Goal: Task Accomplishment & Management: Complete application form

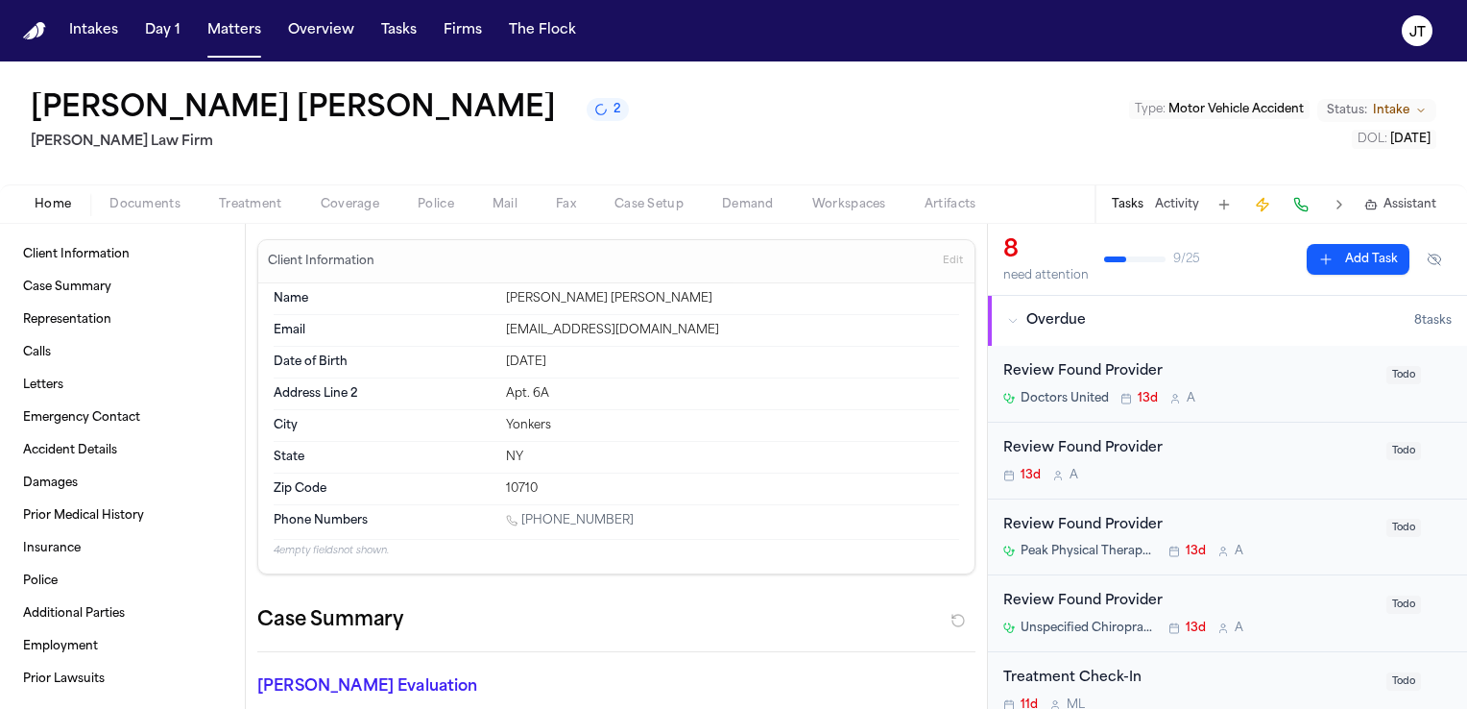
scroll to position [3080, 0]
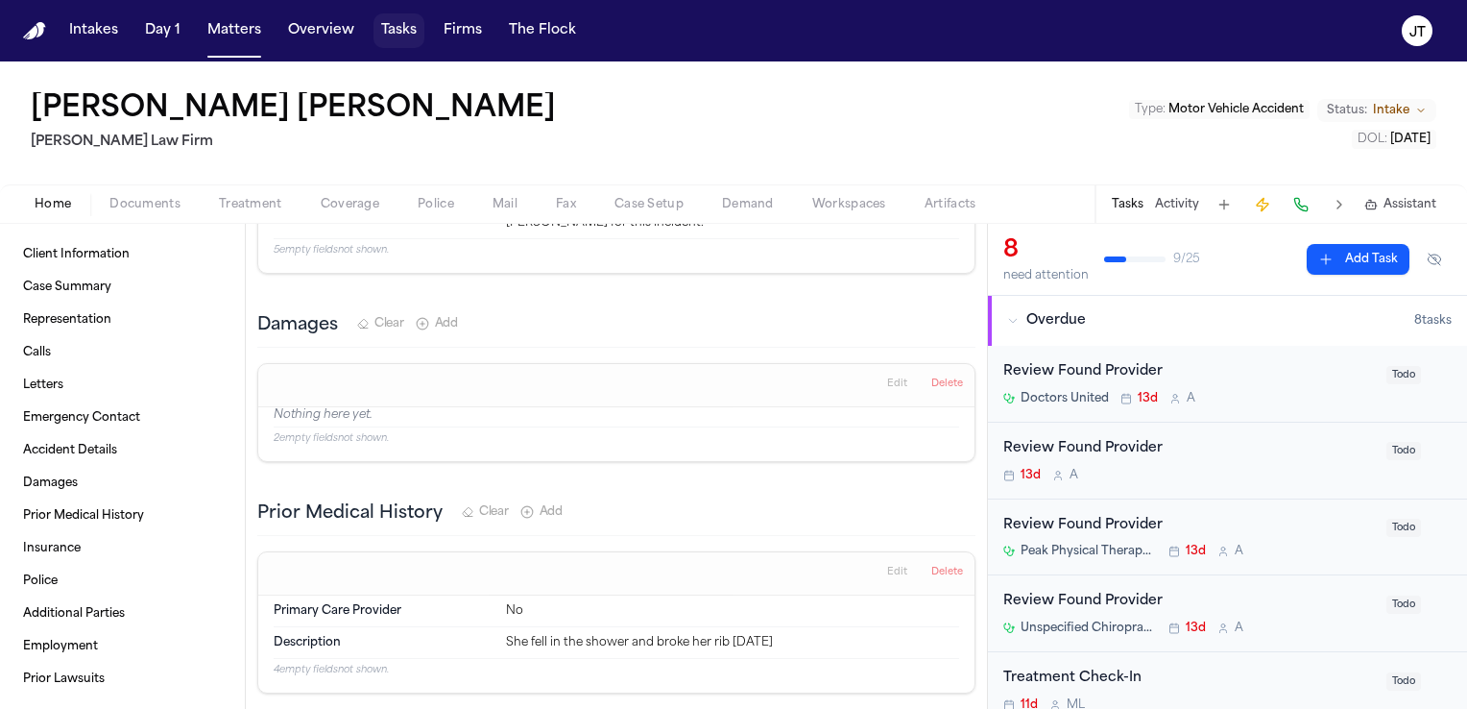
click at [391, 27] on button "Tasks" at bounding box center [399, 30] width 51 height 35
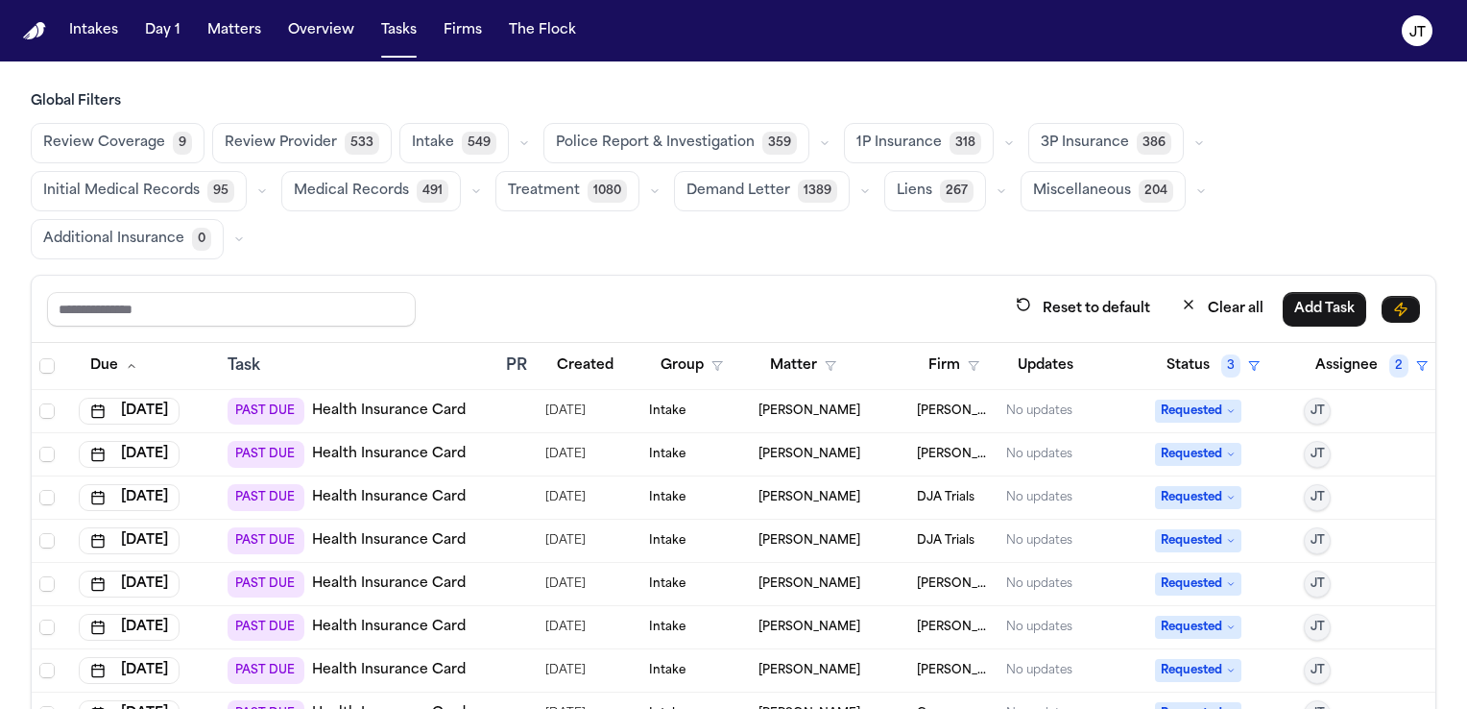
click at [483, 447] on div "PAST DUE Health Insurance Card" at bounding box center [359, 454] width 262 height 27
click at [417, 448] on link "Health Insurance Card" at bounding box center [389, 454] width 154 height 19
click at [1226, 450] on icon at bounding box center [1231, 454] width 10 height 10
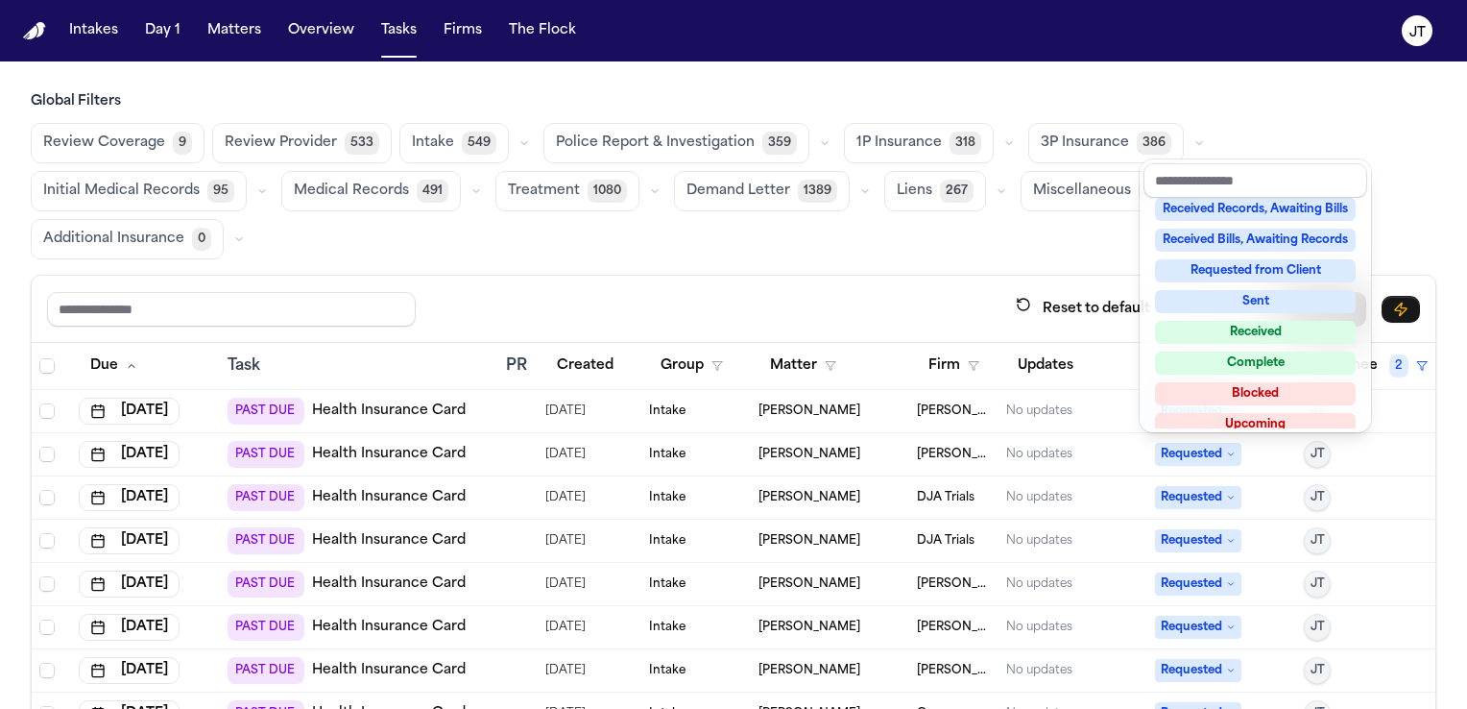
scroll to position [288, 0]
click at [1226, 351] on div "Complete" at bounding box center [1255, 359] width 201 height 23
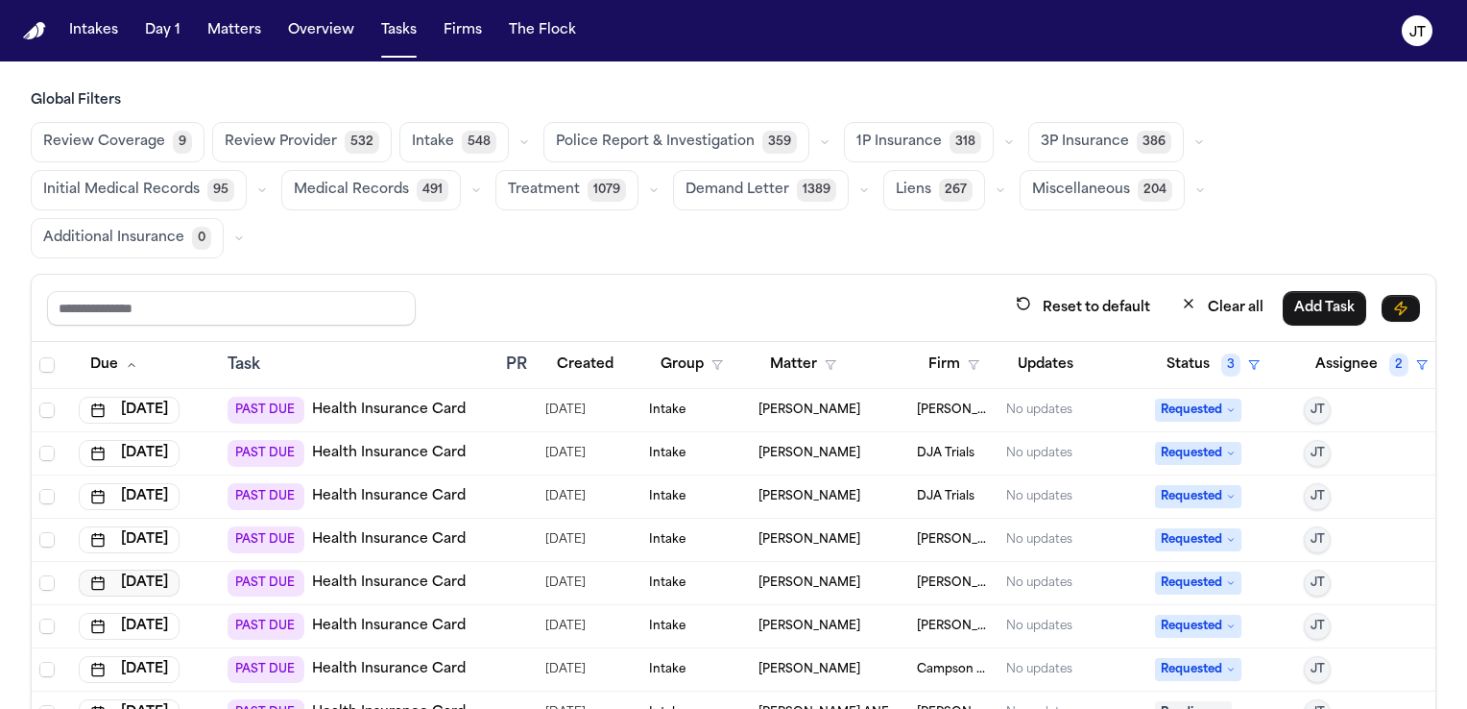
scroll to position [0, 0]
click at [439, 343] on th "Task" at bounding box center [358, 366] width 277 height 47
click at [376, 617] on link "Health Insurance Card" at bounding box center [389, 626] width 154 height 19
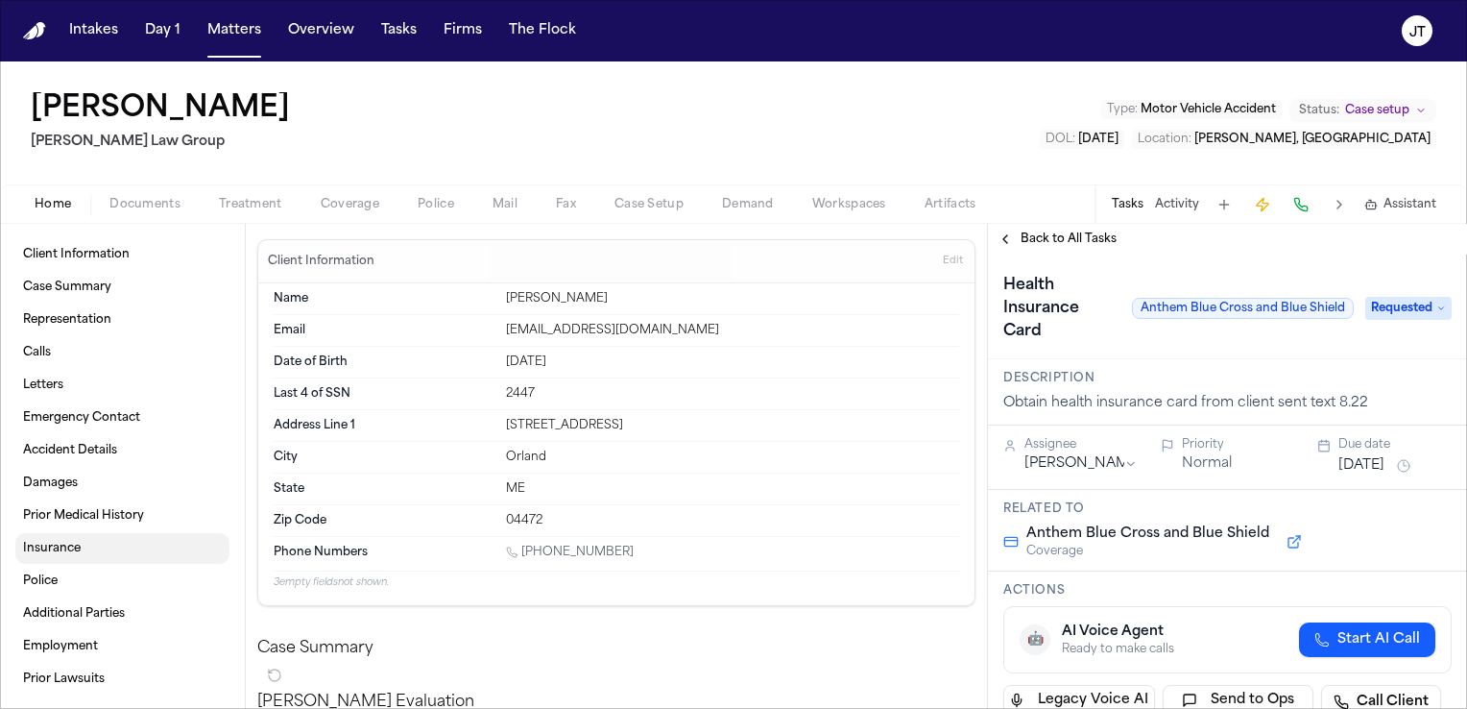
click at [68, 546] on span "Insurance" at bounding box center [52, 548] width 58 height 15
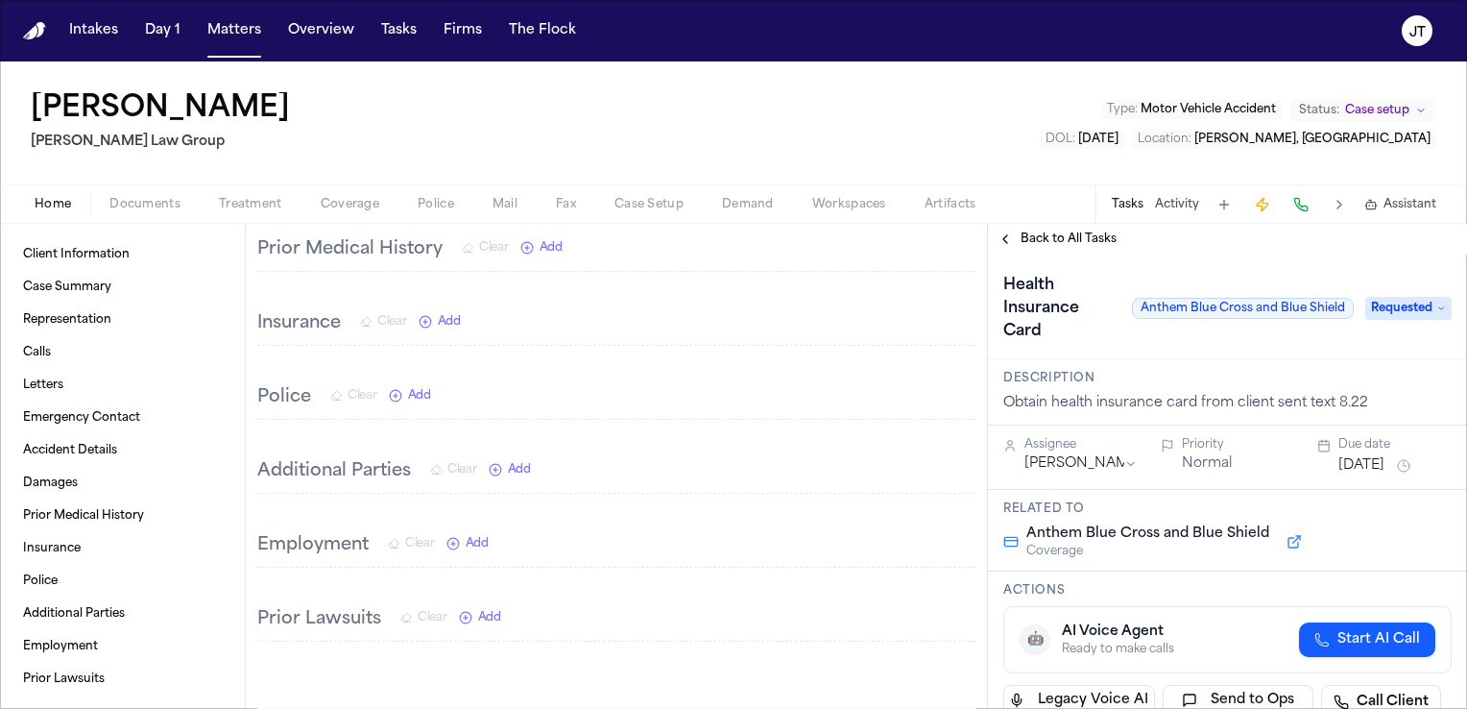
scroll to position [2838, 0]
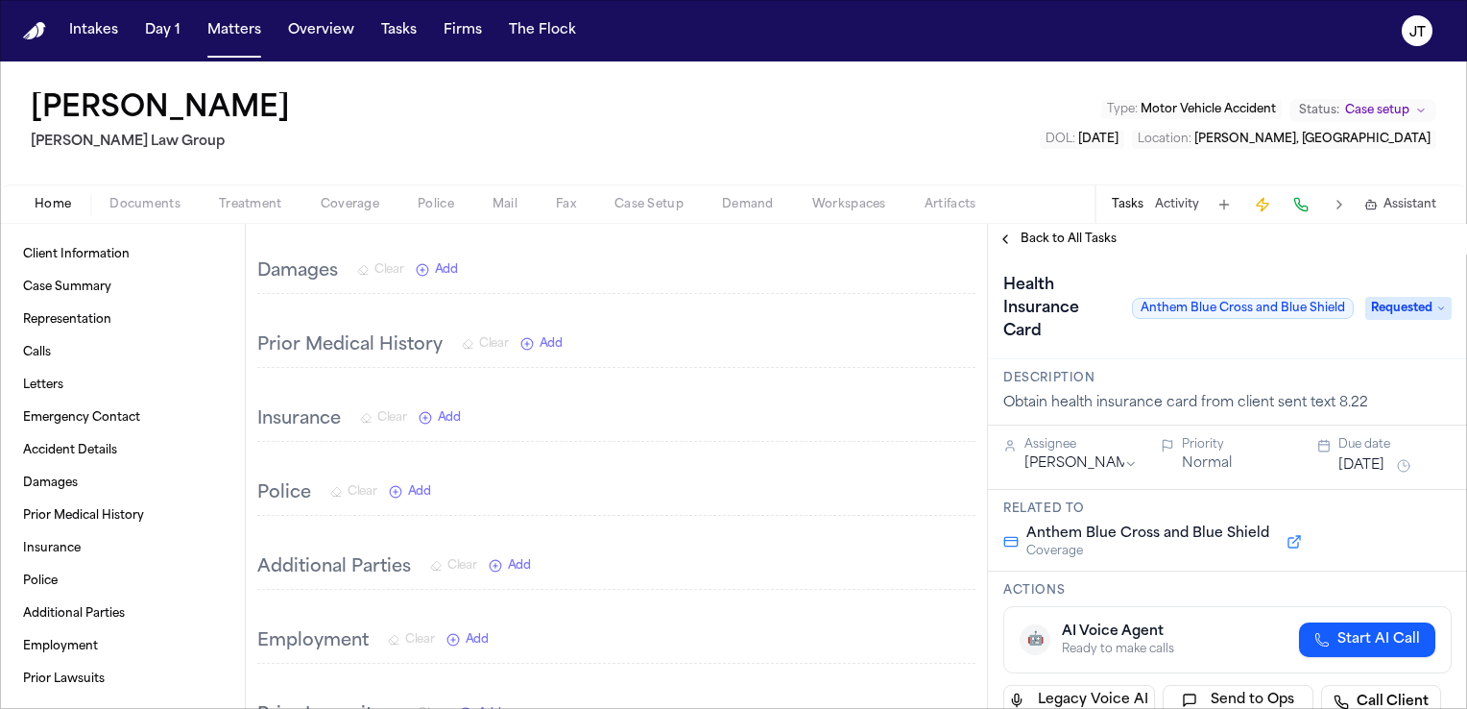
click at [445, 410] on span "Add" at bounding box center [449, 417] width 23 height 15
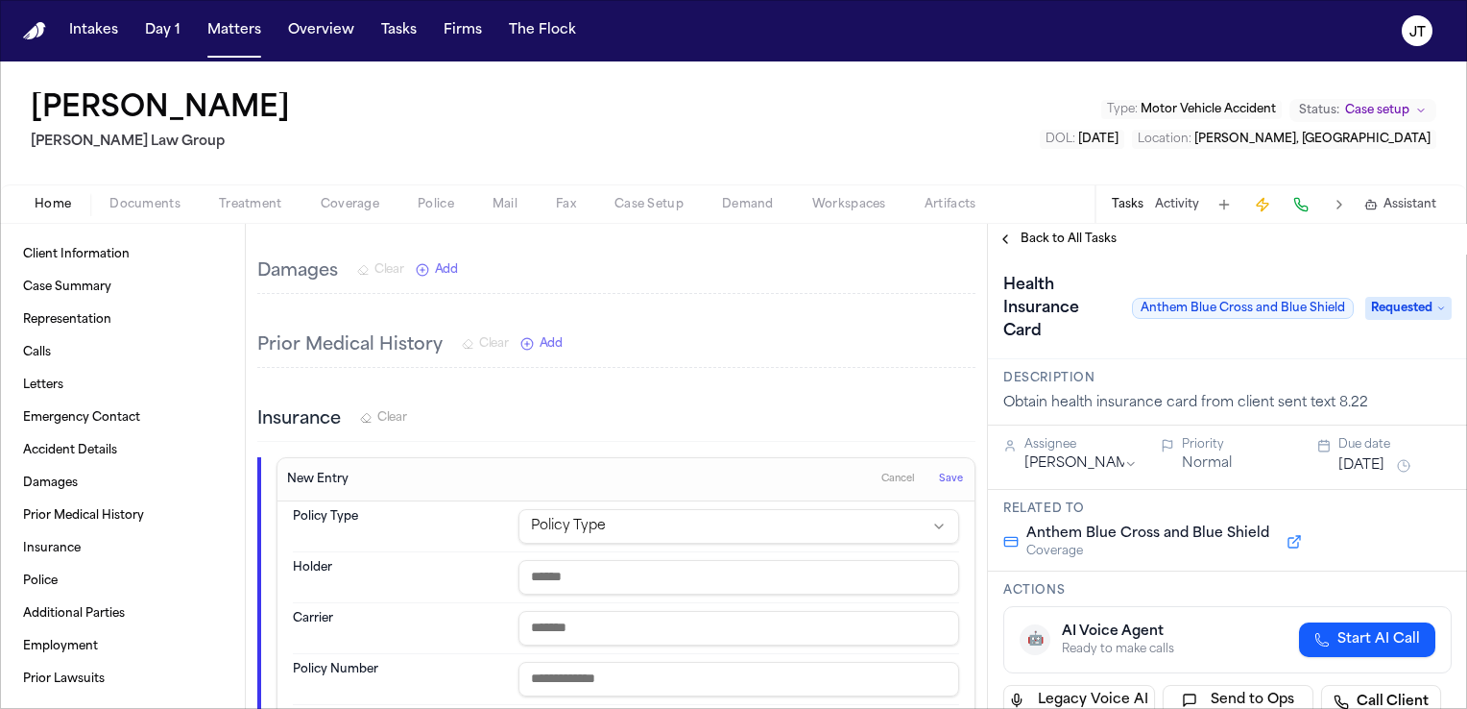
click at [147, 206] on span "Documents" at bounding box center [144, 204] width 71 height 15
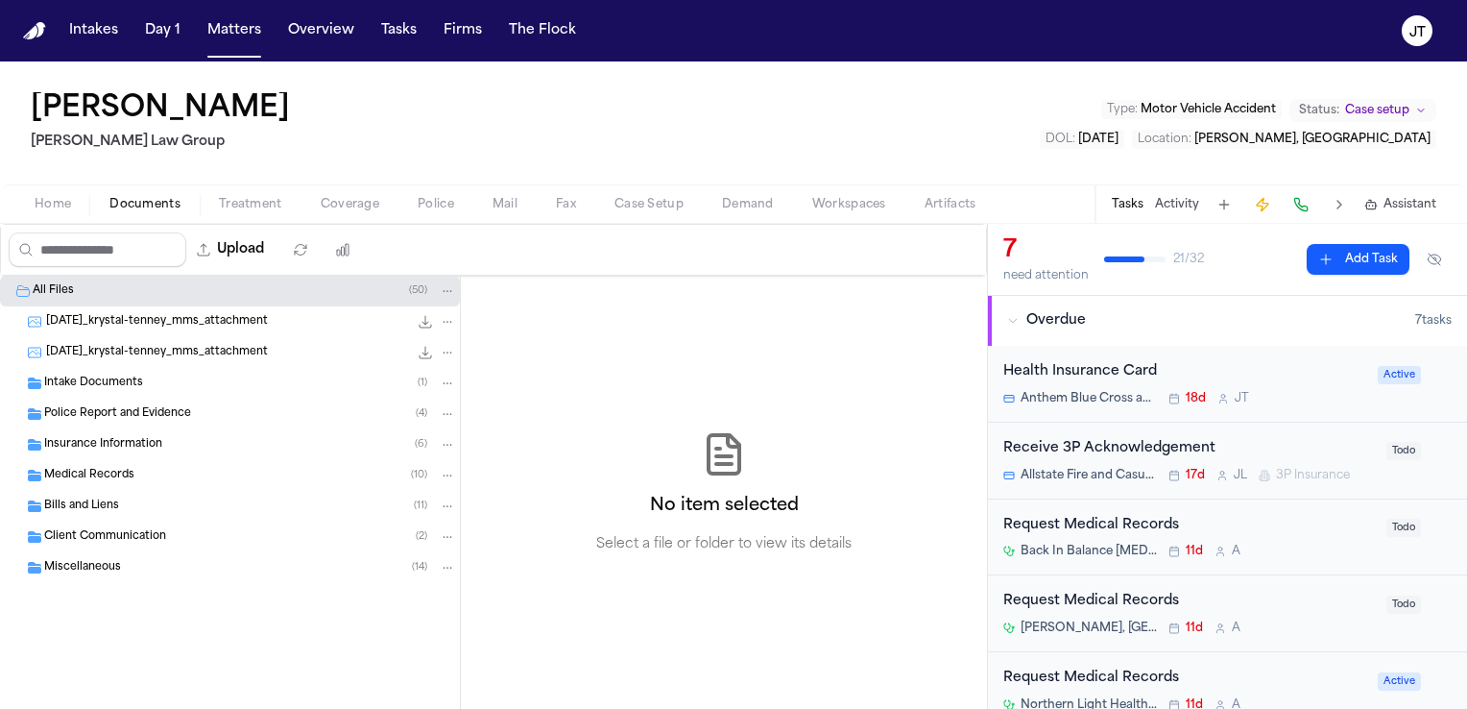
click at [103, 378] on span "Intake Documents" at bounding box center [93, 383] width 99 height 16
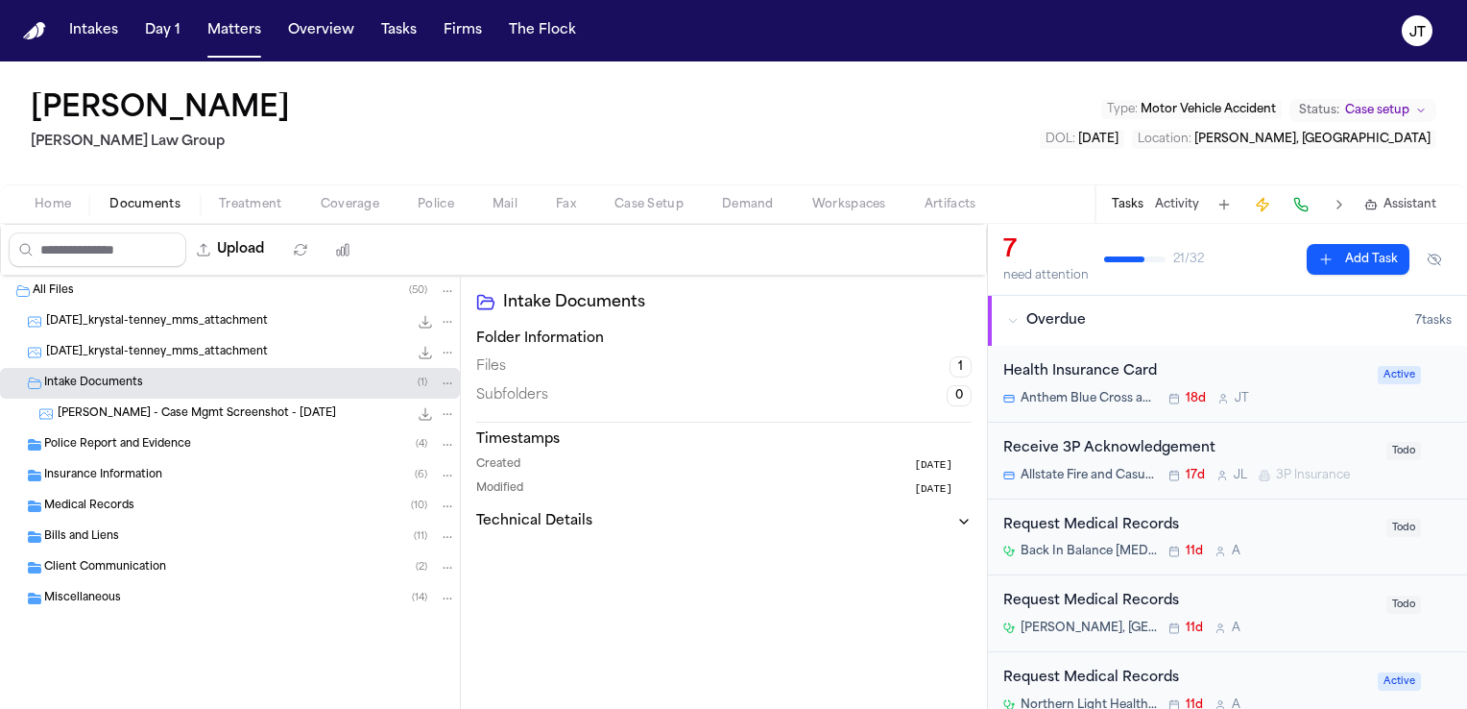
click at [92, 474] on span "Insurance Information" at bounding box center [103, 476] width 118 height 16
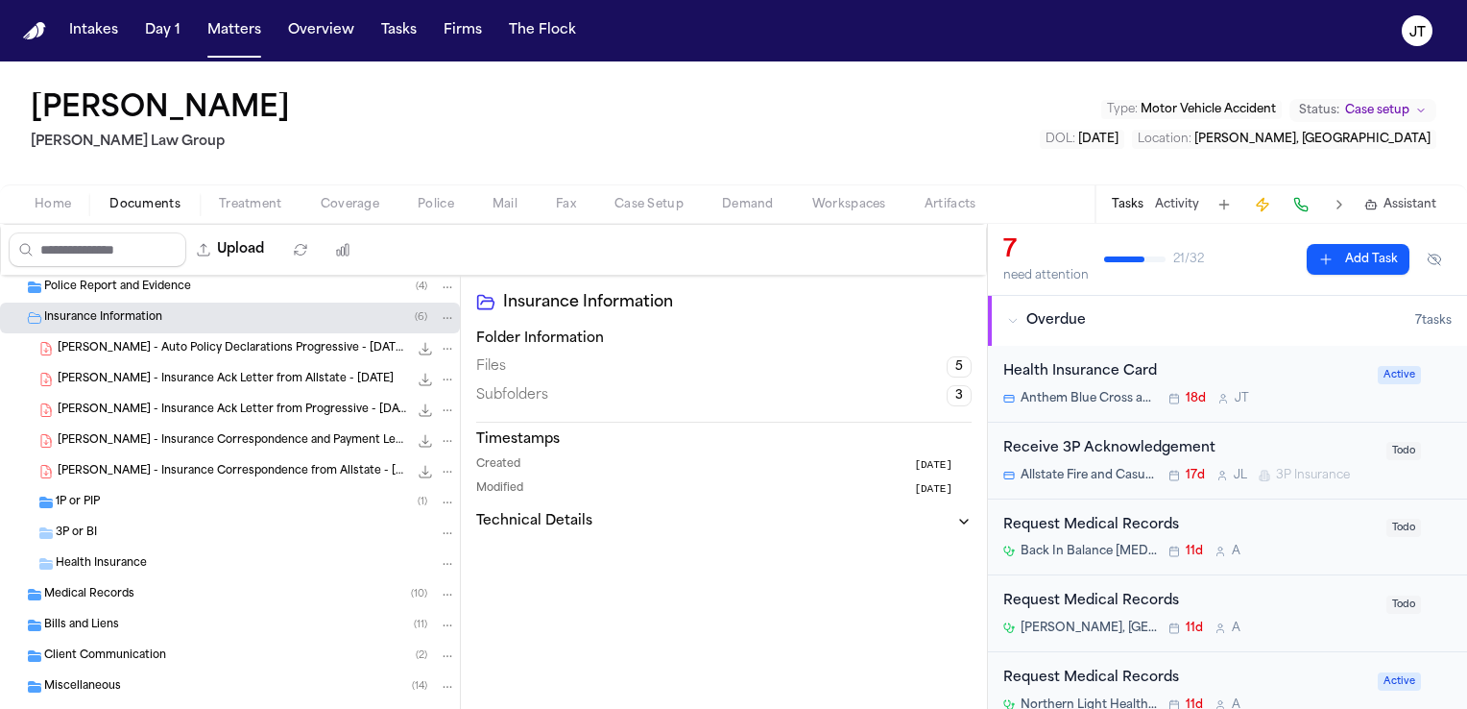
scroll to position [192, 0]
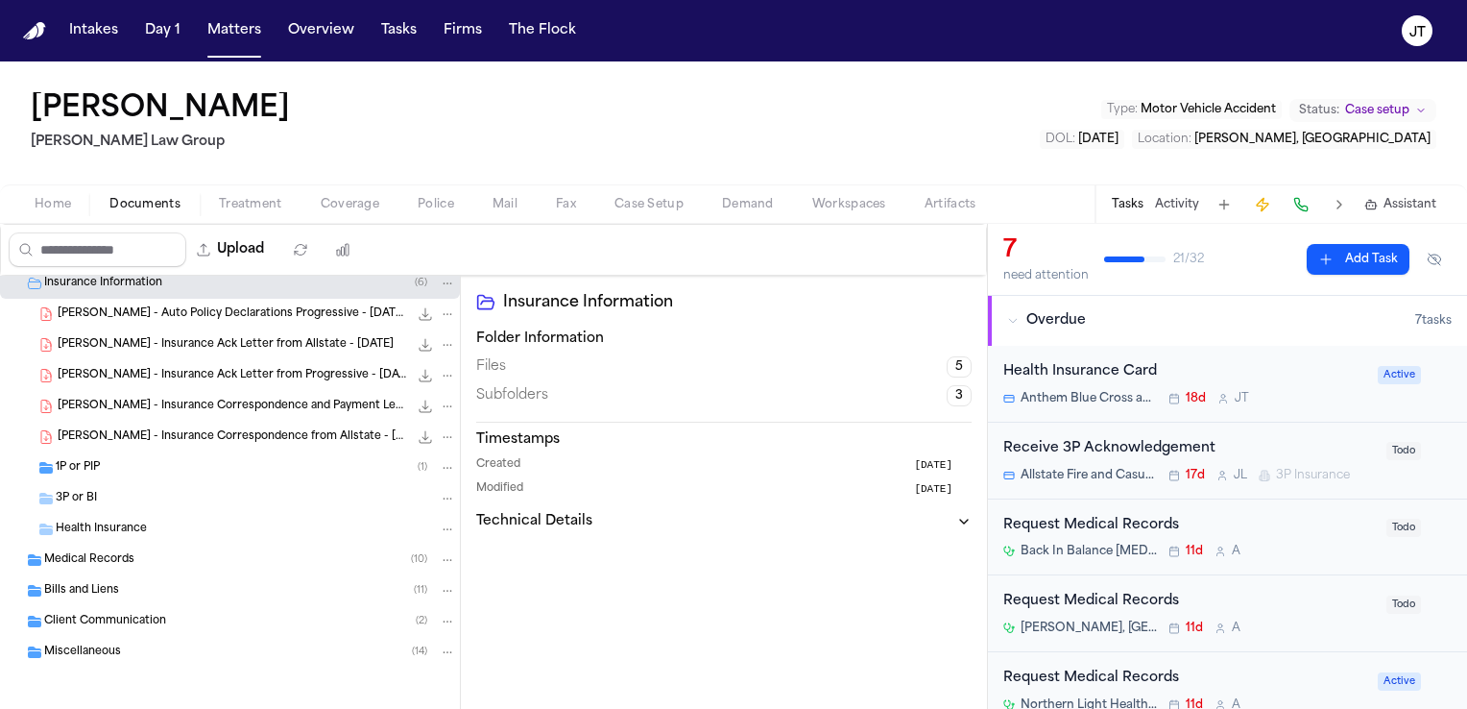
click at [102, 528] on span "Health Insurance" at bounding box center [101, 529] width 91 height 16
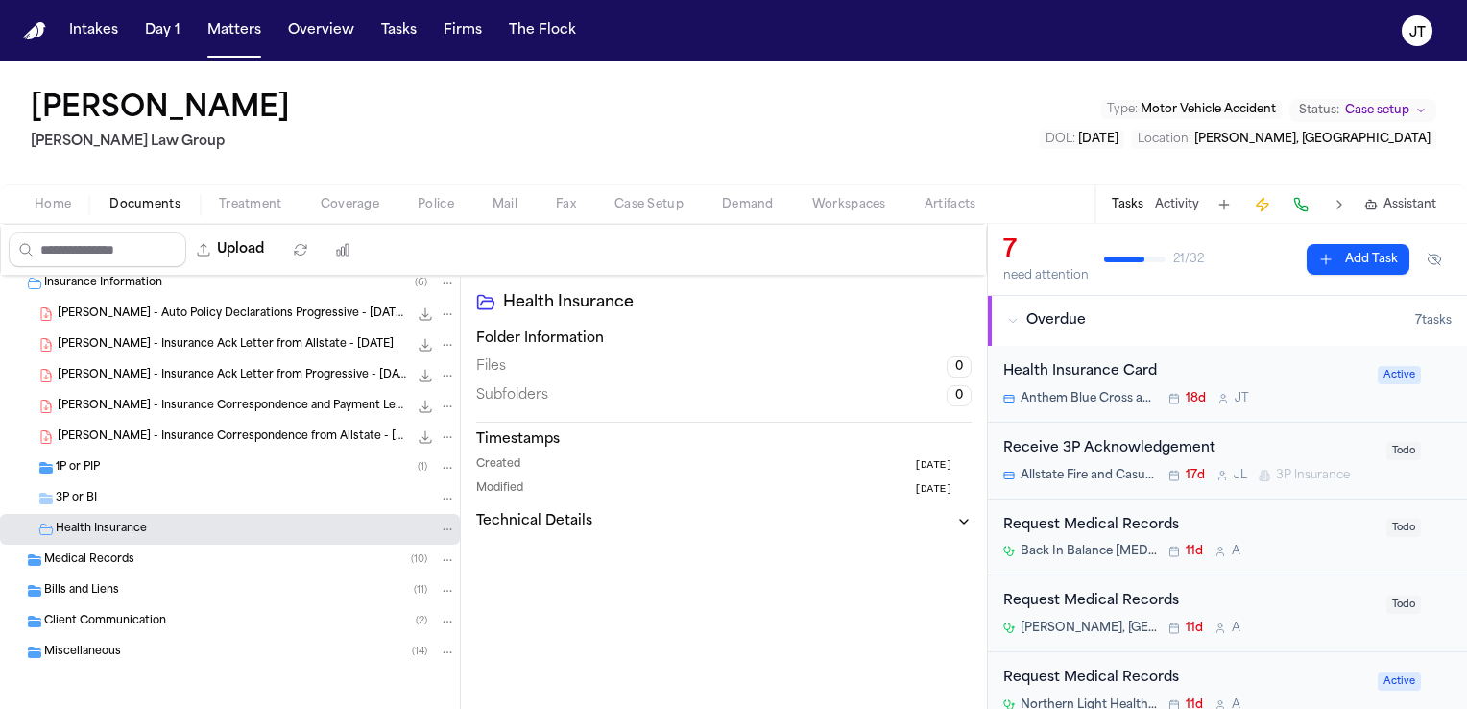
drag, startPoint x: 105, startPoint y: 528, endPoint x: 285, endPoint y: 547, distance: 181.5
click at [285, 547] on div "Medical Records ( 10 )" at bounding box center [230, 559] width 460 height 31
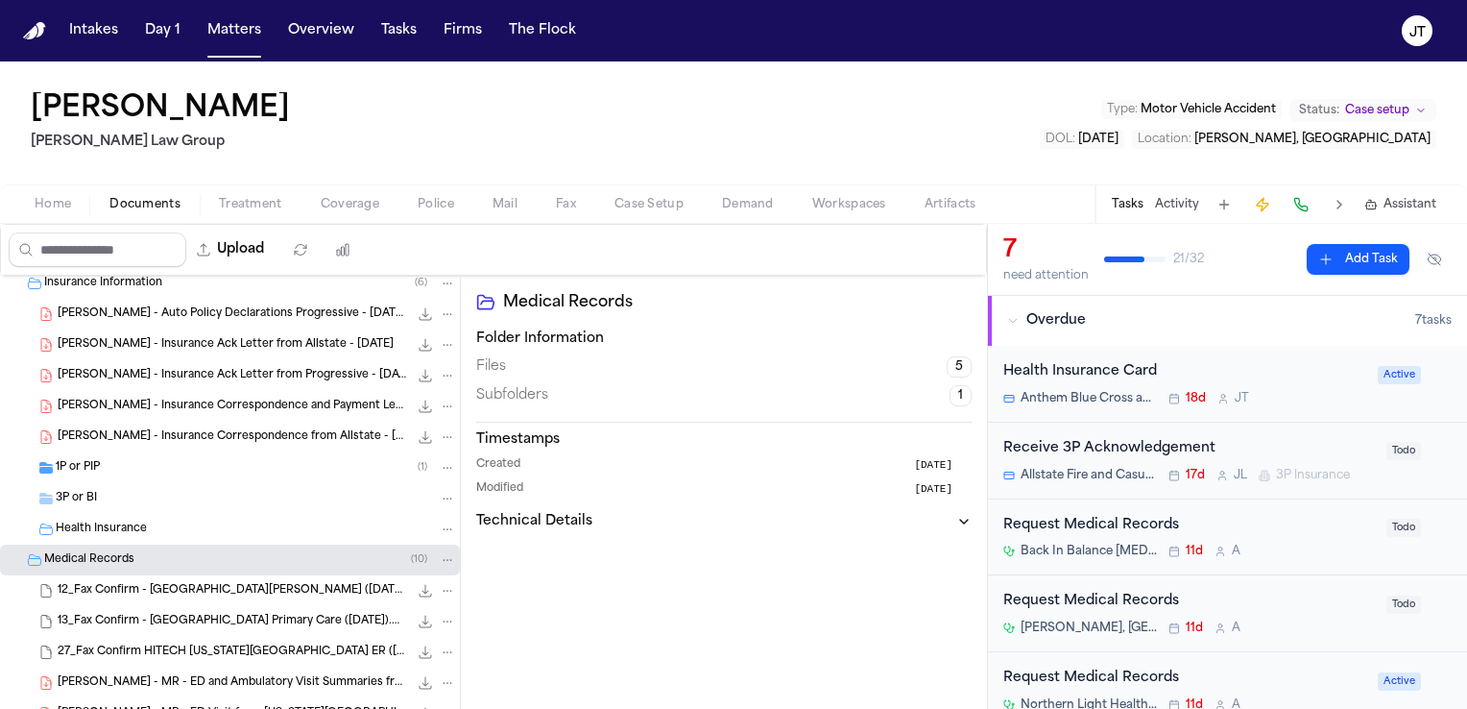
click at [142, 528] on span "Health Insurance" at bounding box center [101, 529] width 91 height 16
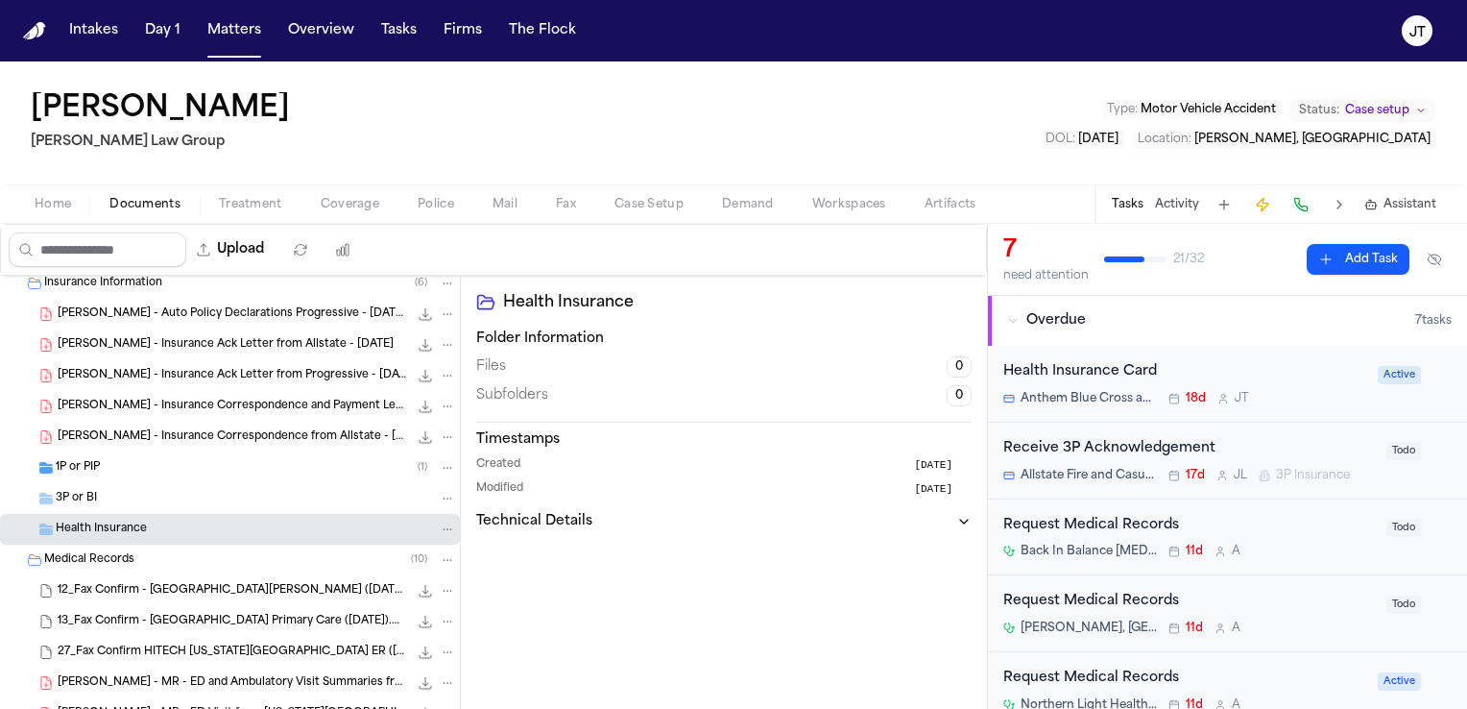
click at [441, 524] on icon "Folder: Health Insurance" at bounding box center [447, 528] width 13 height 13
click at [276, 534] on div "Health Insurance" at bounding box center [256, 528] width 400 height 17
click at [248, 246] on button "Upload" at bounding box center [230, 249] width 89 height 35
select select "**********"
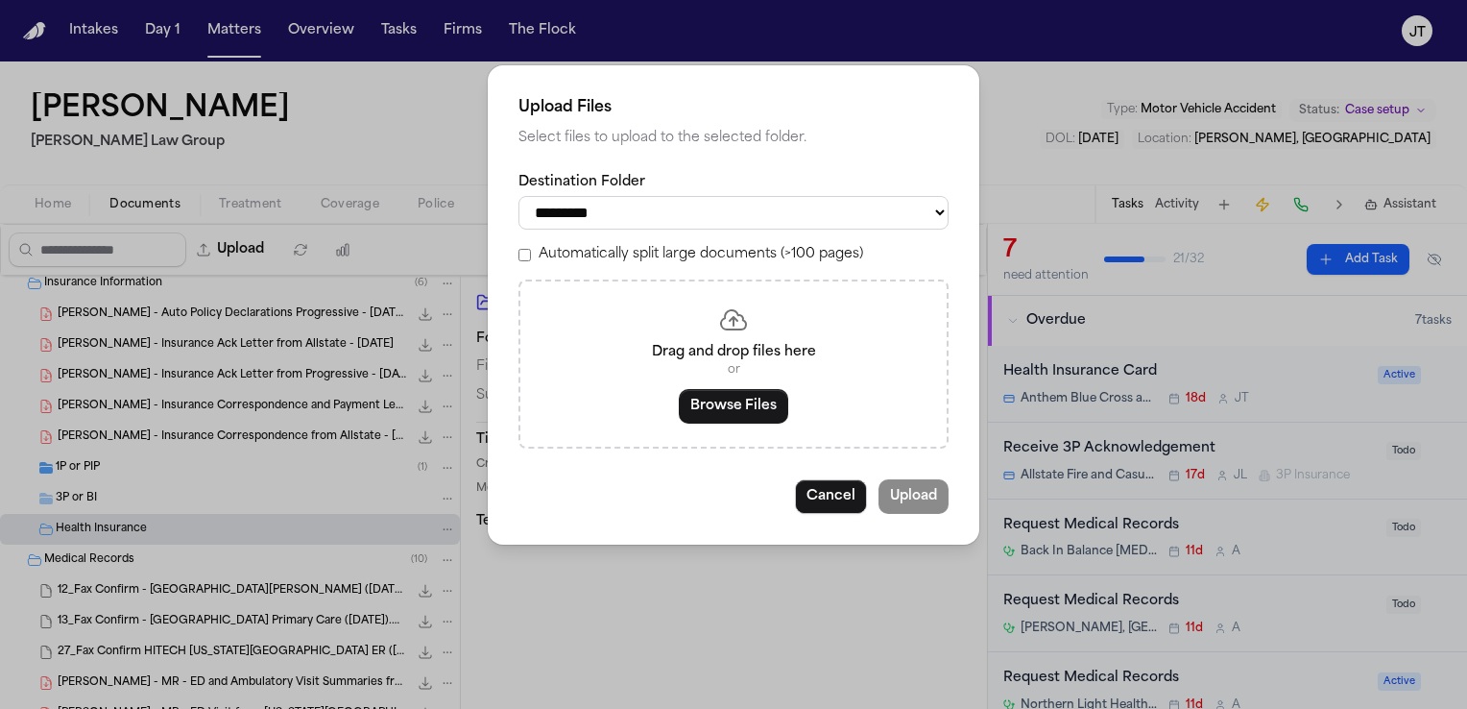
click at [662, 365] on p "or" at bounding box center [733, 369] width 380 height 15
click at [731, 402] on button "Browse Files" at bounding box center [733, 406] width 109 height 35
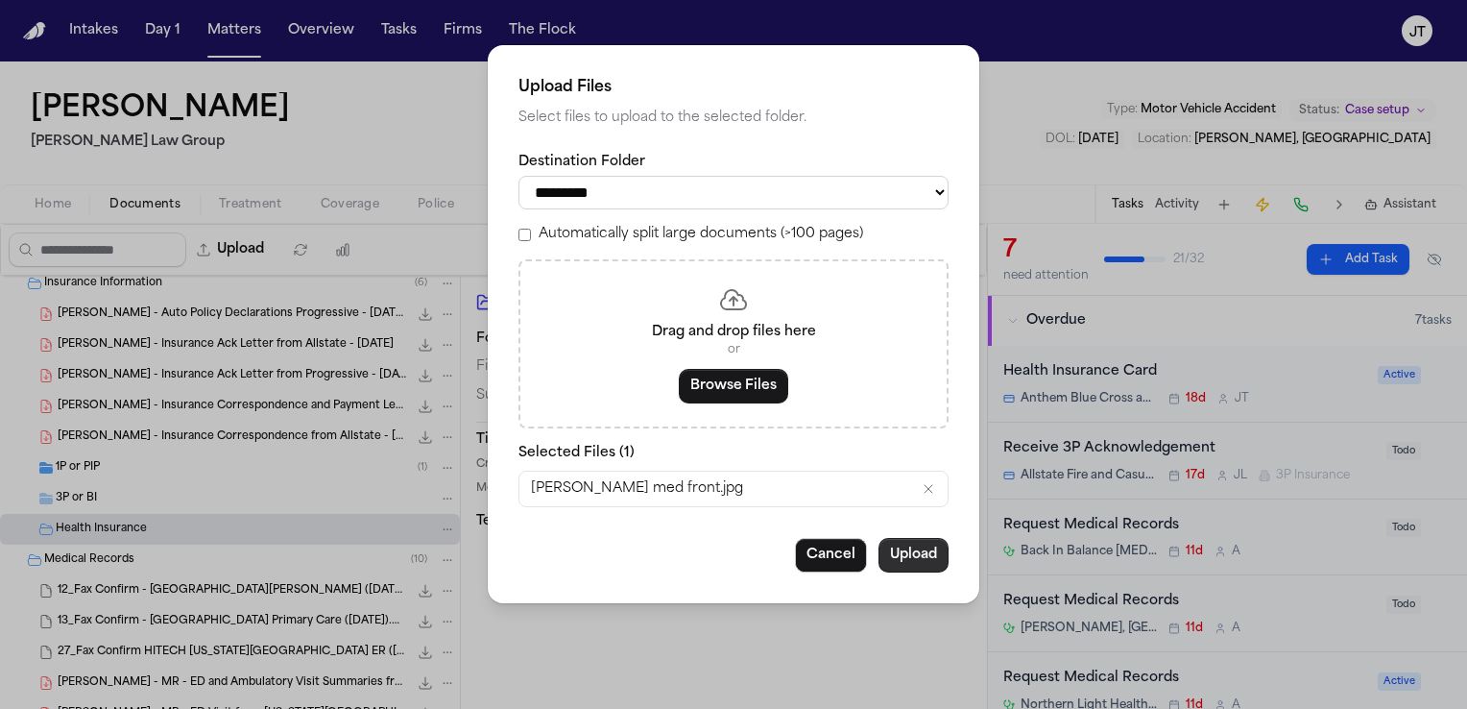
click at [903, 548] on button "Upload" at bounding box center [914, 555] width 70 height 35
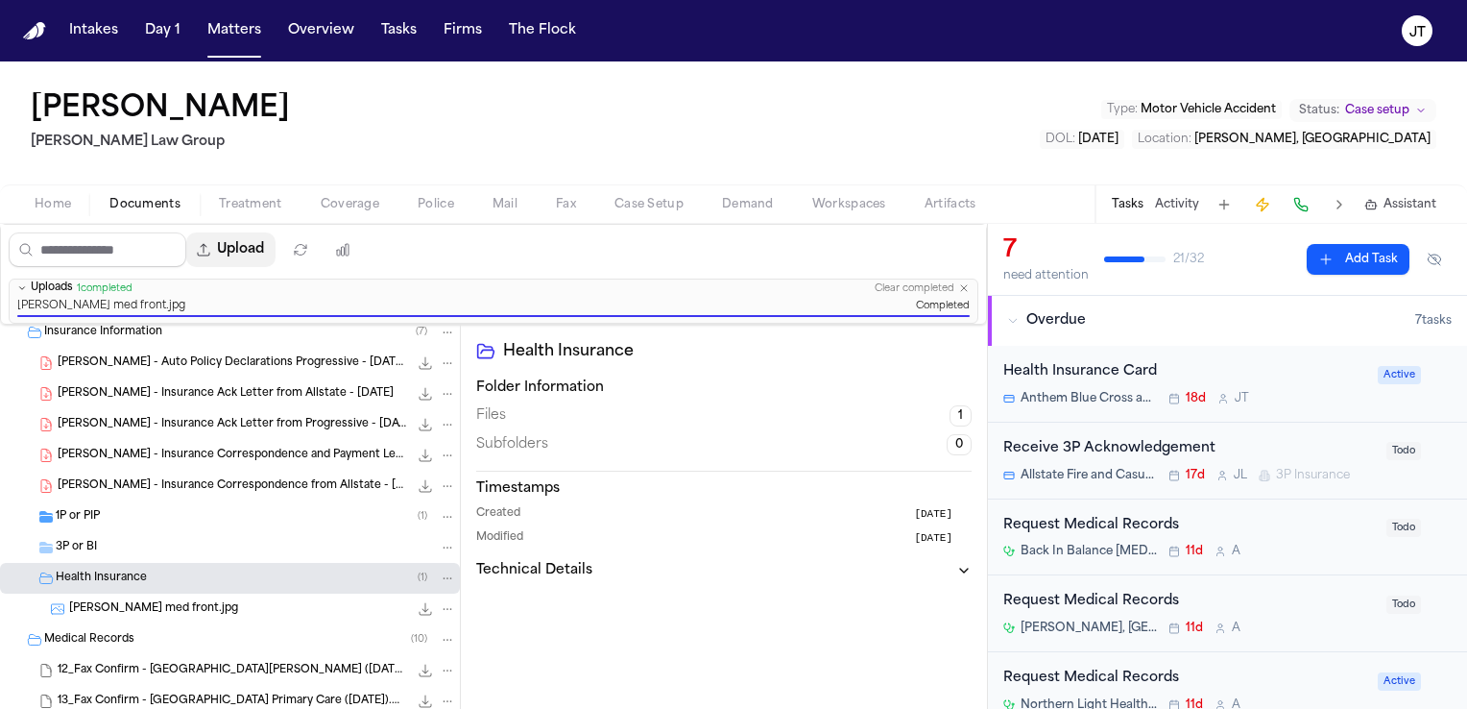
click at [257, 253] on button "Upload" at bounding box center [230, 249] width 89 height 35
select select "**********"
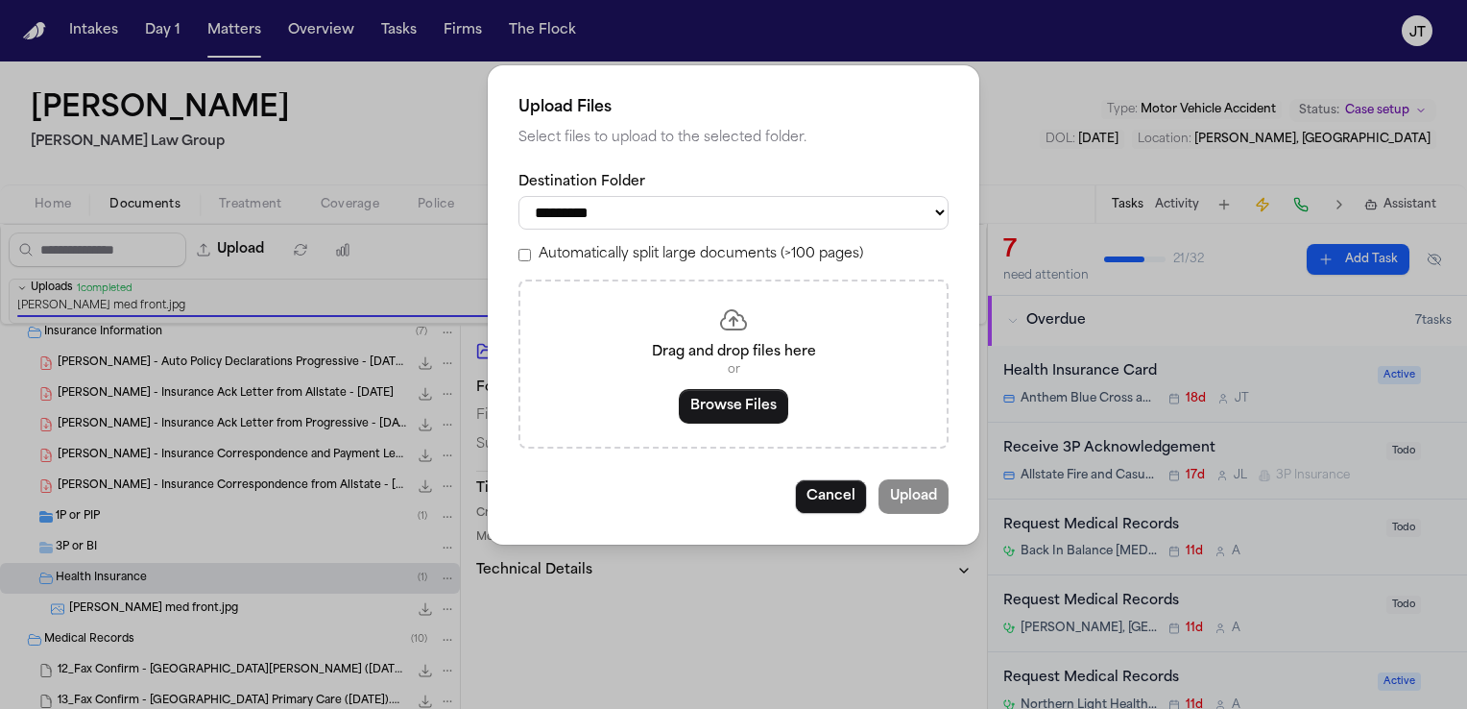
click at [617, 356] on p "Drag and drop files here" at bounding box center [733, 352] width 380 height 19
click at [725, 401] on button "Browse Files" at bounding box center [733, 406] width 109 height 35
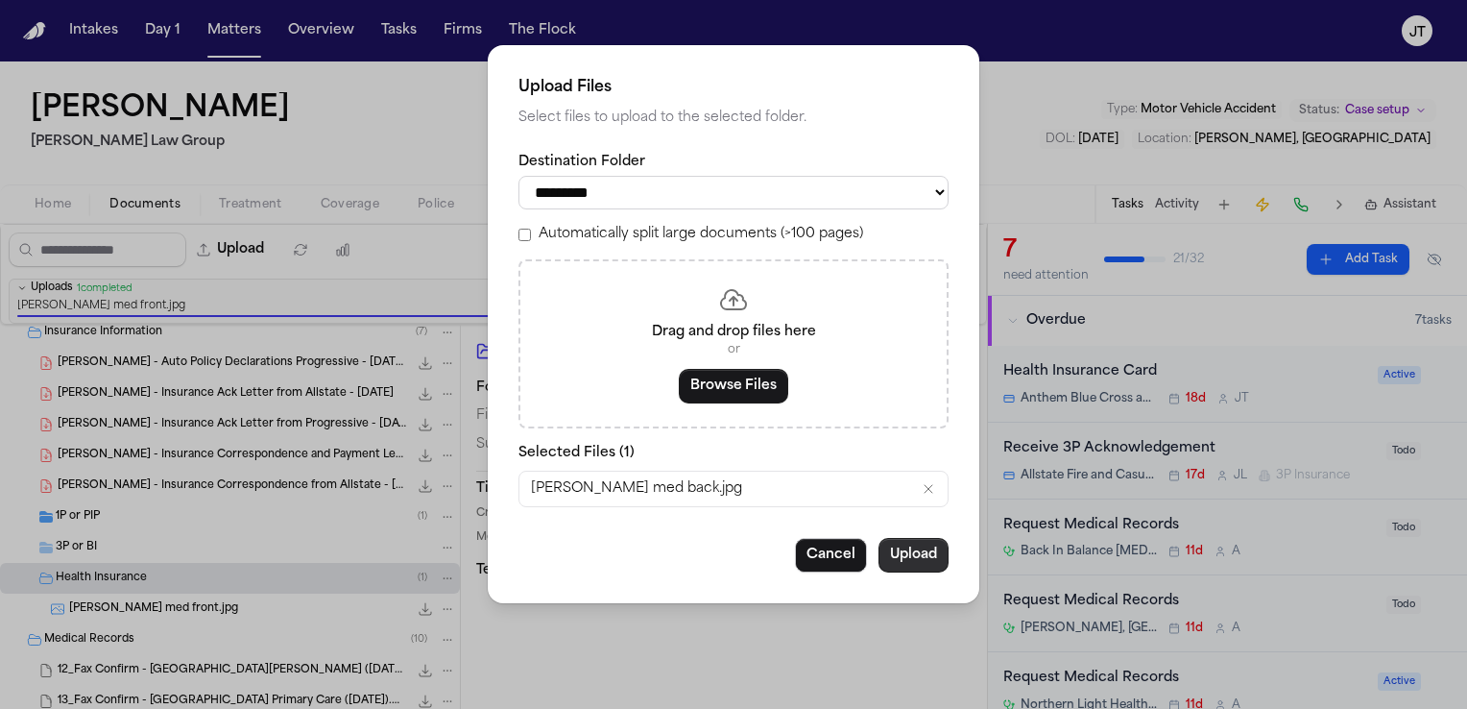
click at [929, 553] on button "Upload" at bounding box center [914, 555] width 70 height 35
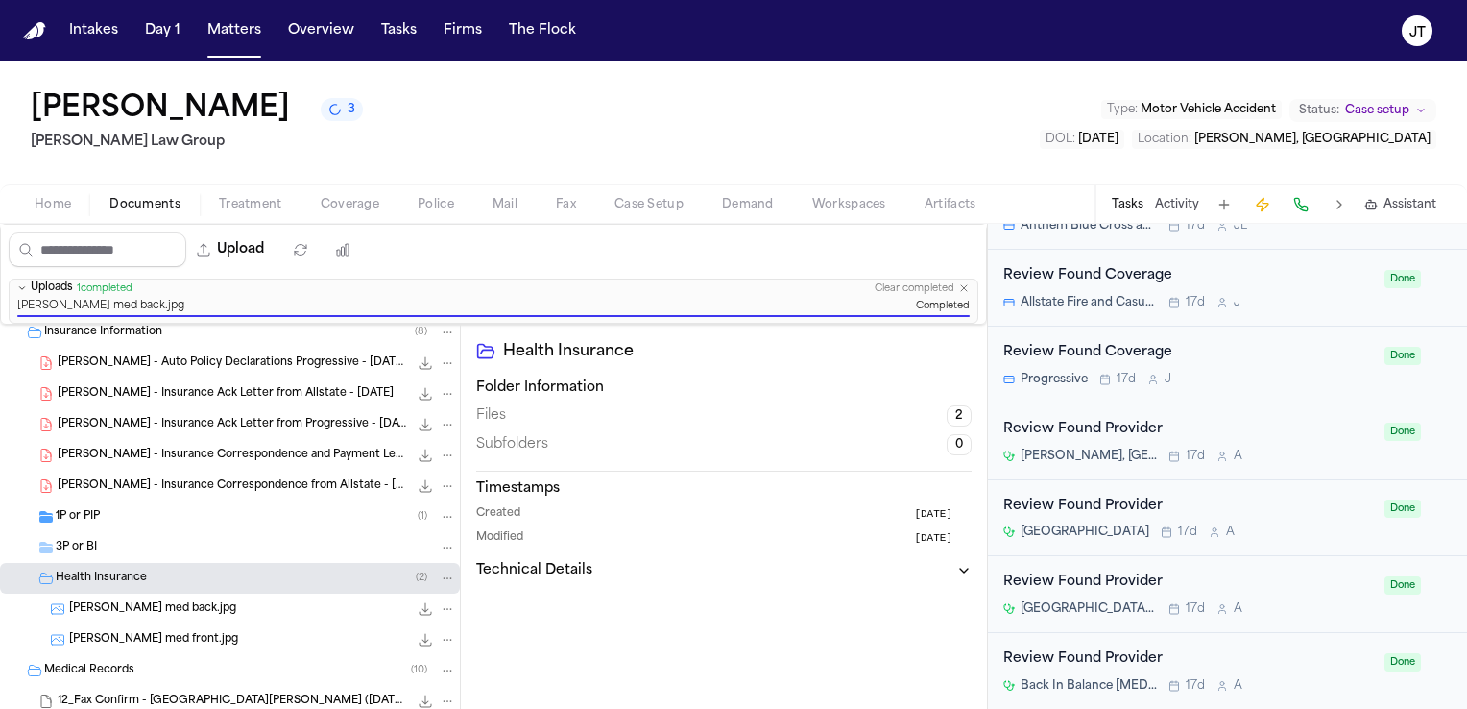
scroll to position [1728, 0]
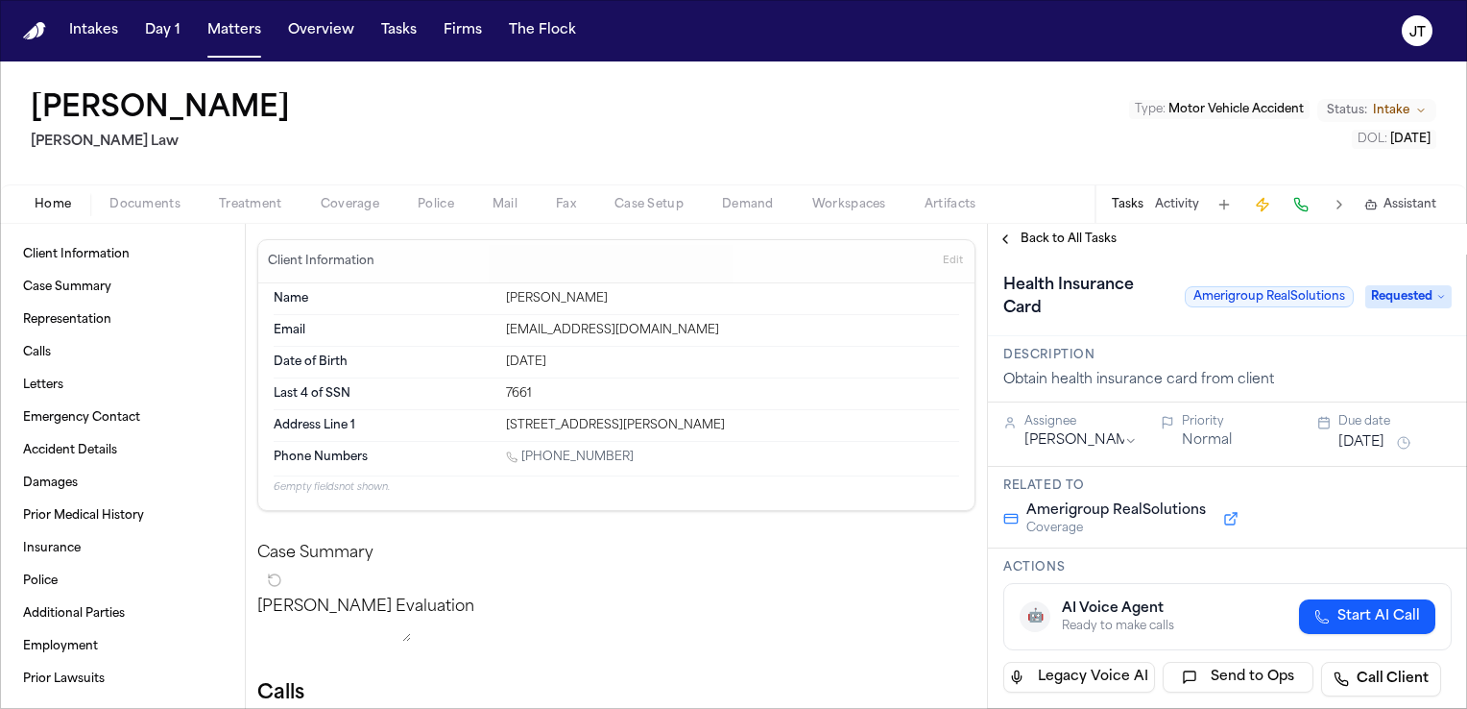
click at [135, 194] on button "Documents" at bounding box center [144, 204] width 109 height 23
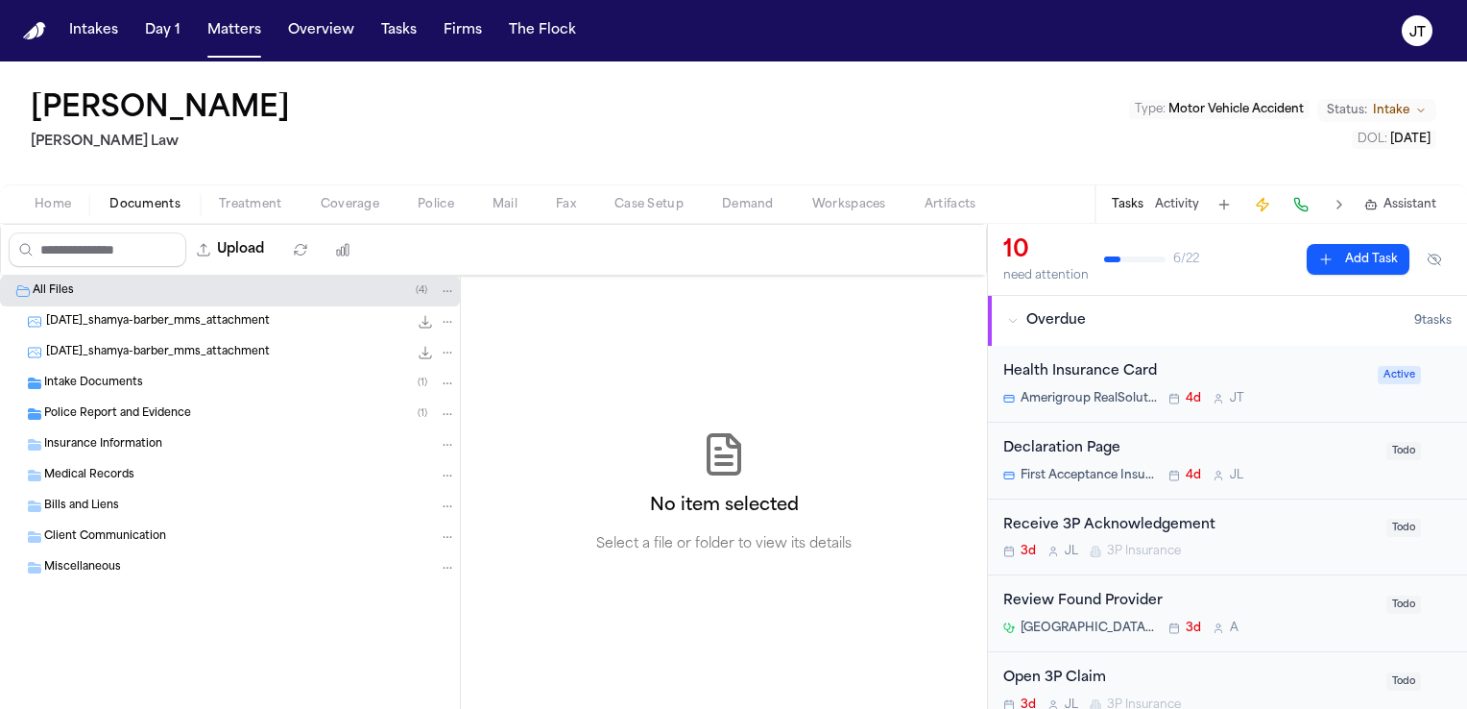
click at [100, 378] on span "Intake Documents" at bounding box center [93, 383] width 99 height 16
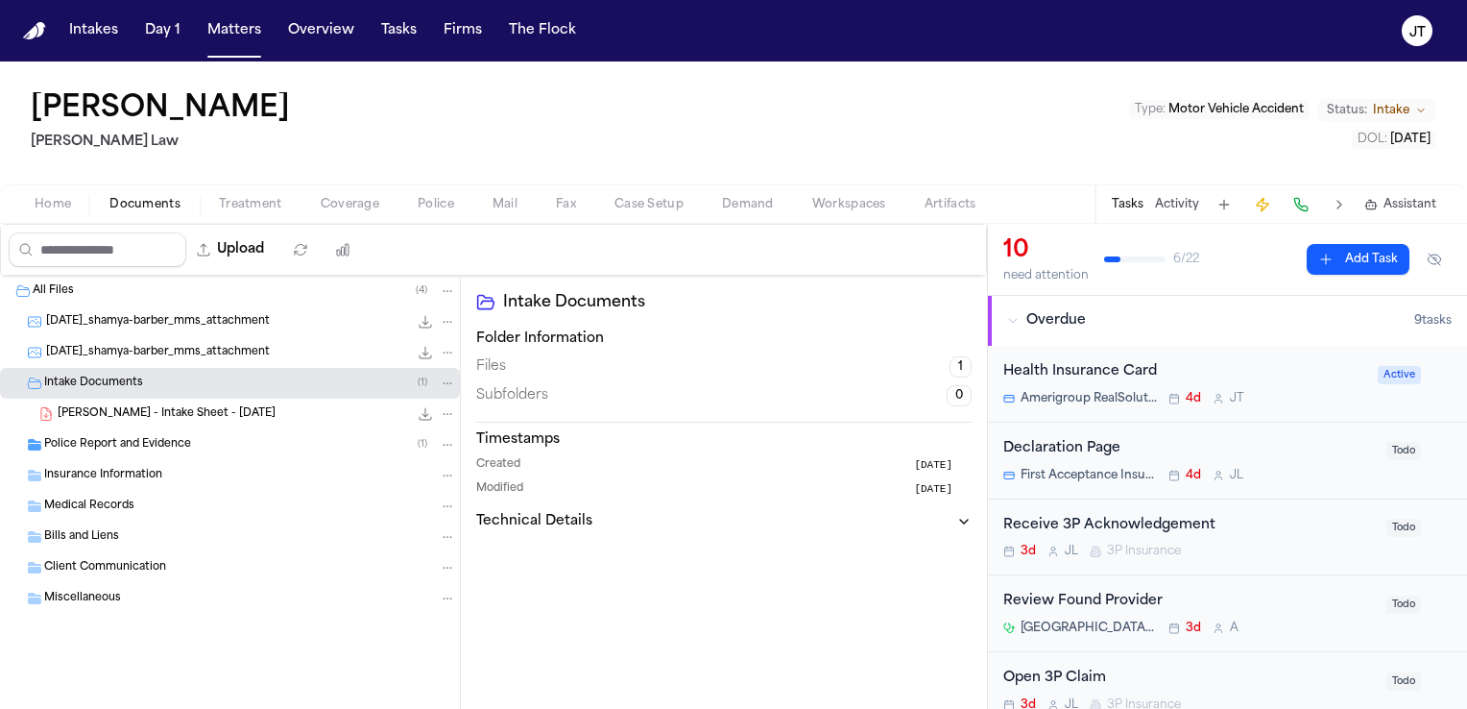
click at [96, 476] on span "Insurance Information" at bounding box center [103, 476] width 118 height 16
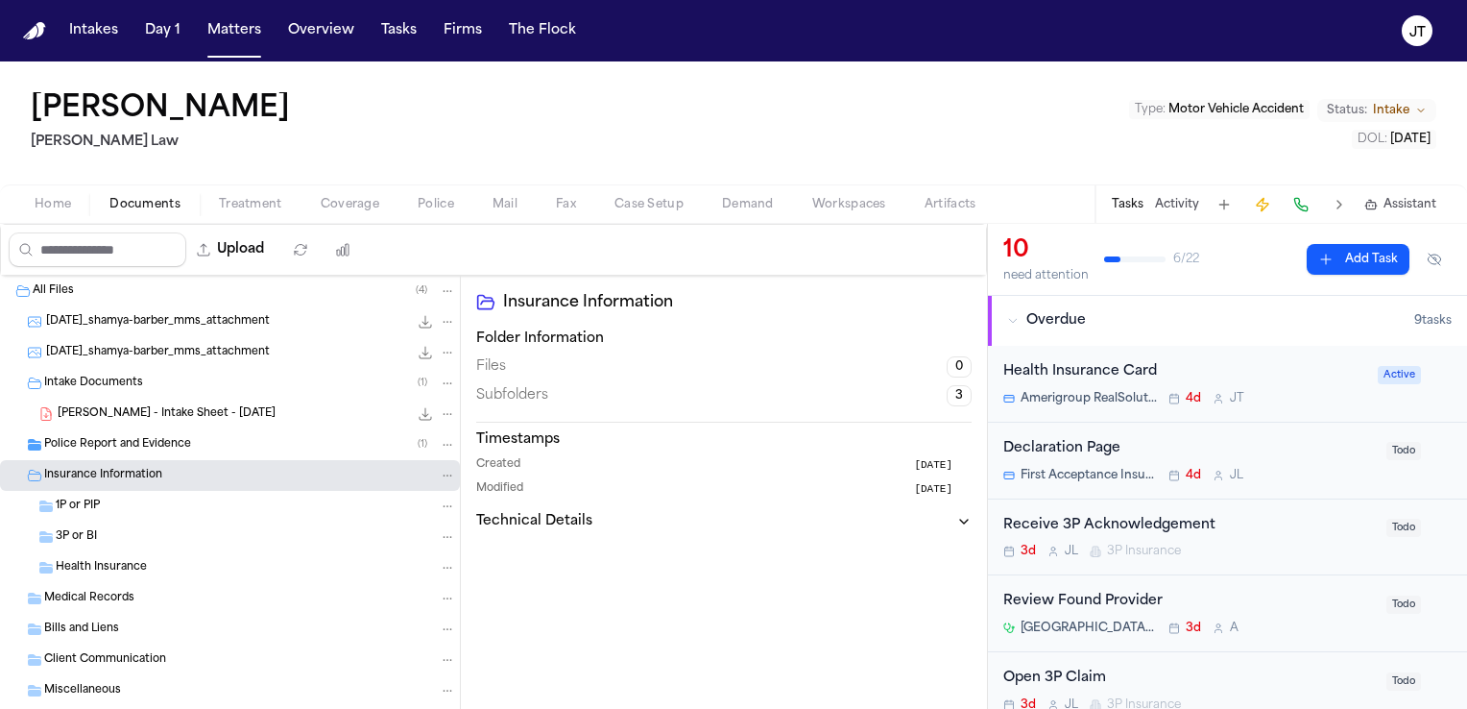
click at [95, 563] on span "Health Insurance" at bounding box center [101, 568] width 91 height 16
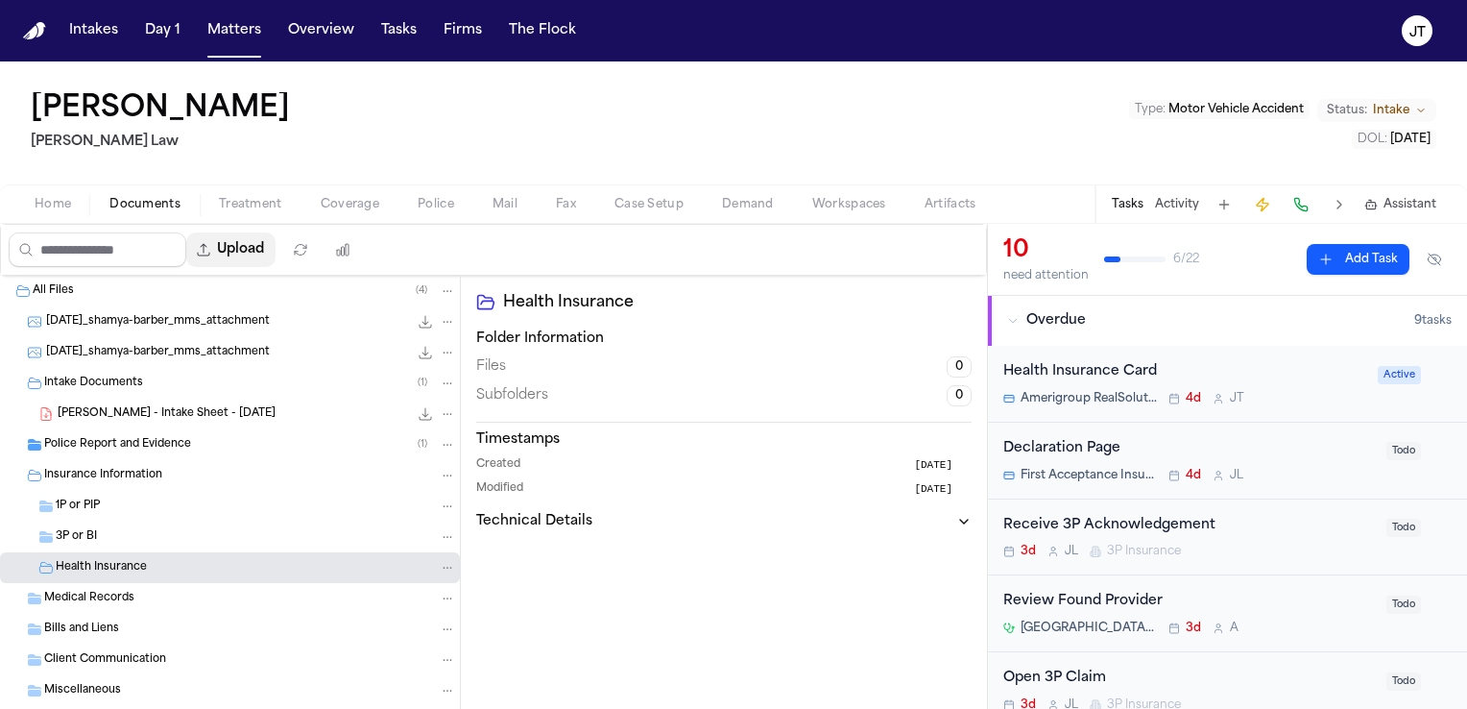
click at [256, 244] on button "Upload" at bounding box center [230, 249] width 89 height 35
select select "**********"
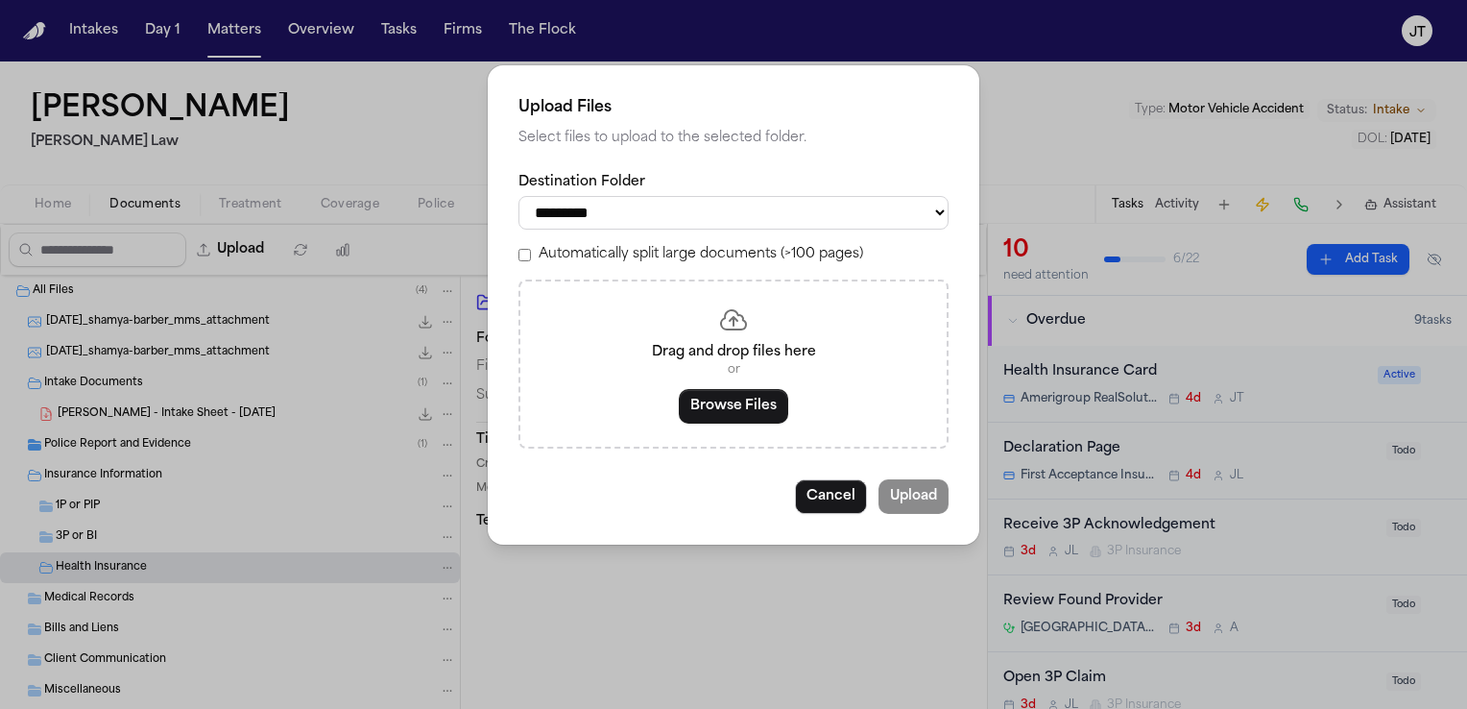
click at [644, 326] on div "Drag and drop files here or Browse Files" at bounding box center [733, 363] width 430 height 169
click at [711, 404] on button "Browse Files" at bounding box center [733, 406] width 109 height 35
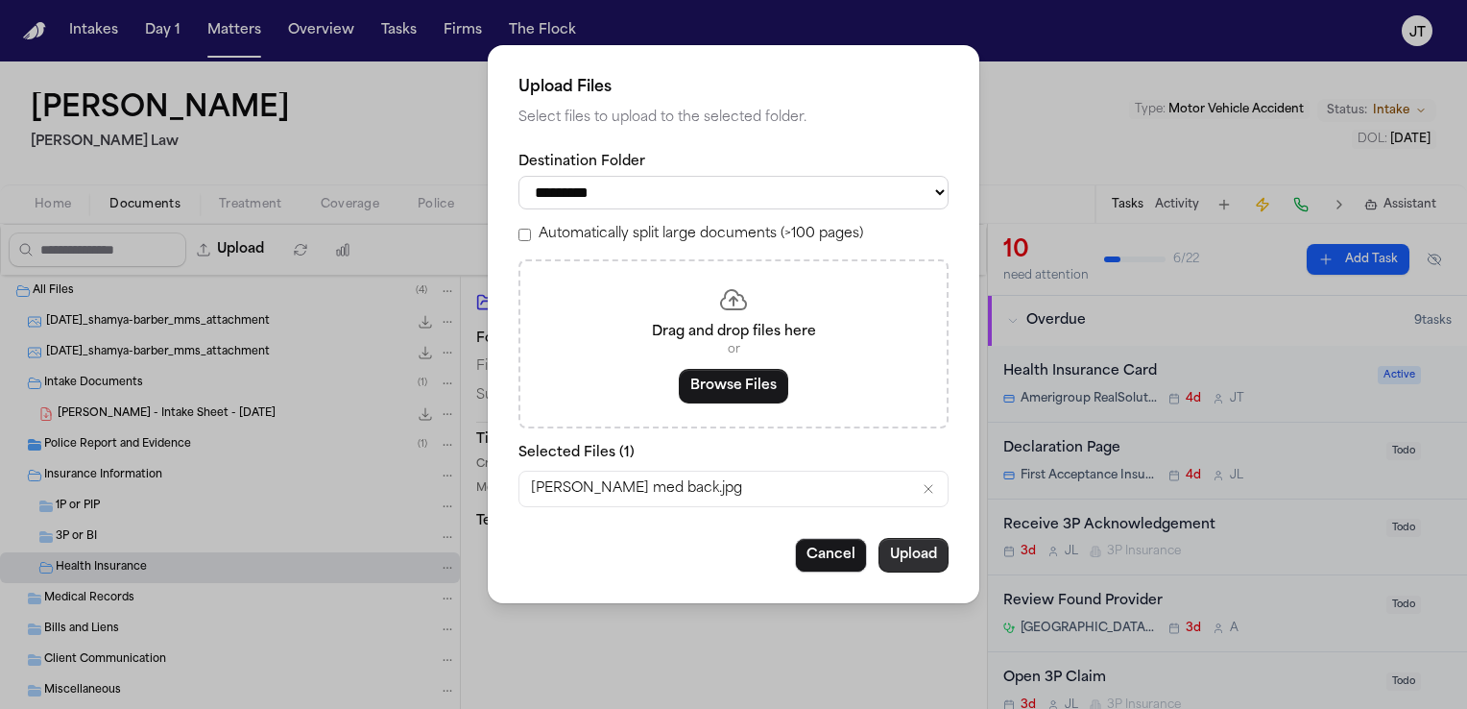
click at [899, 552] on button "Upload" at bounding box center [914, 555] width 70 height 35
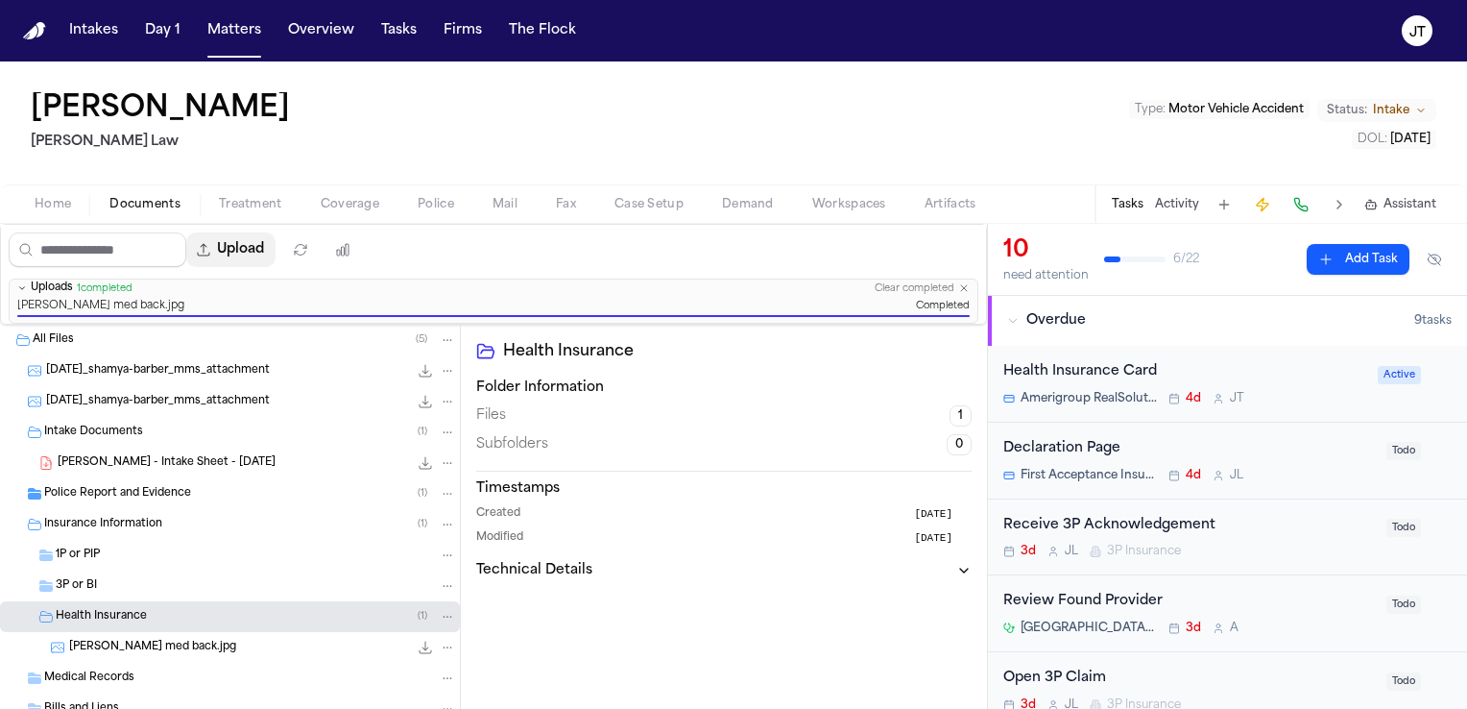
click at [253, 248] on button "Upload" at bounding box center [230, 249] width 89 height 35
select select "**********"
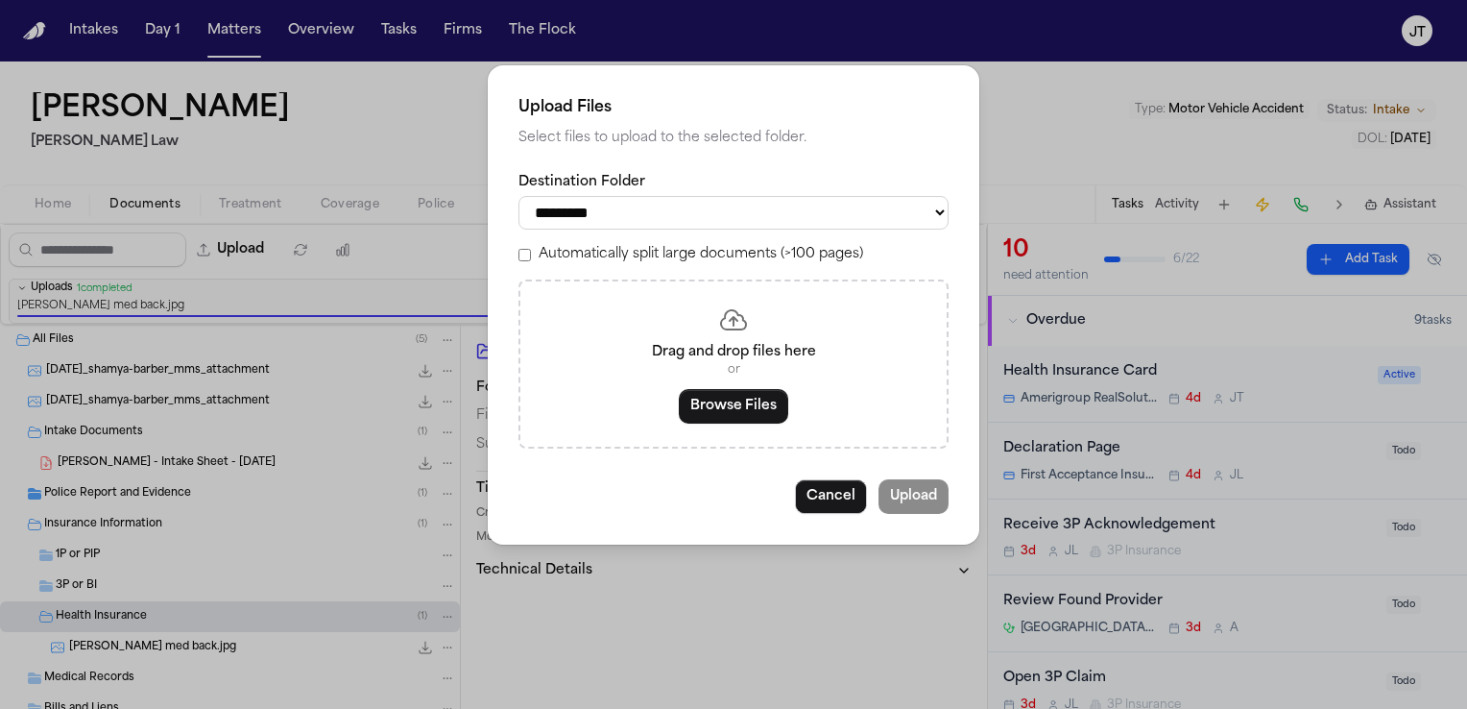
click at [715, 369] on p "or" at bounding box center [733, 369] width 380 height 15
click at [734, 405] on button "Browse Files" at bounding box center [733, 406] width 109 height 35
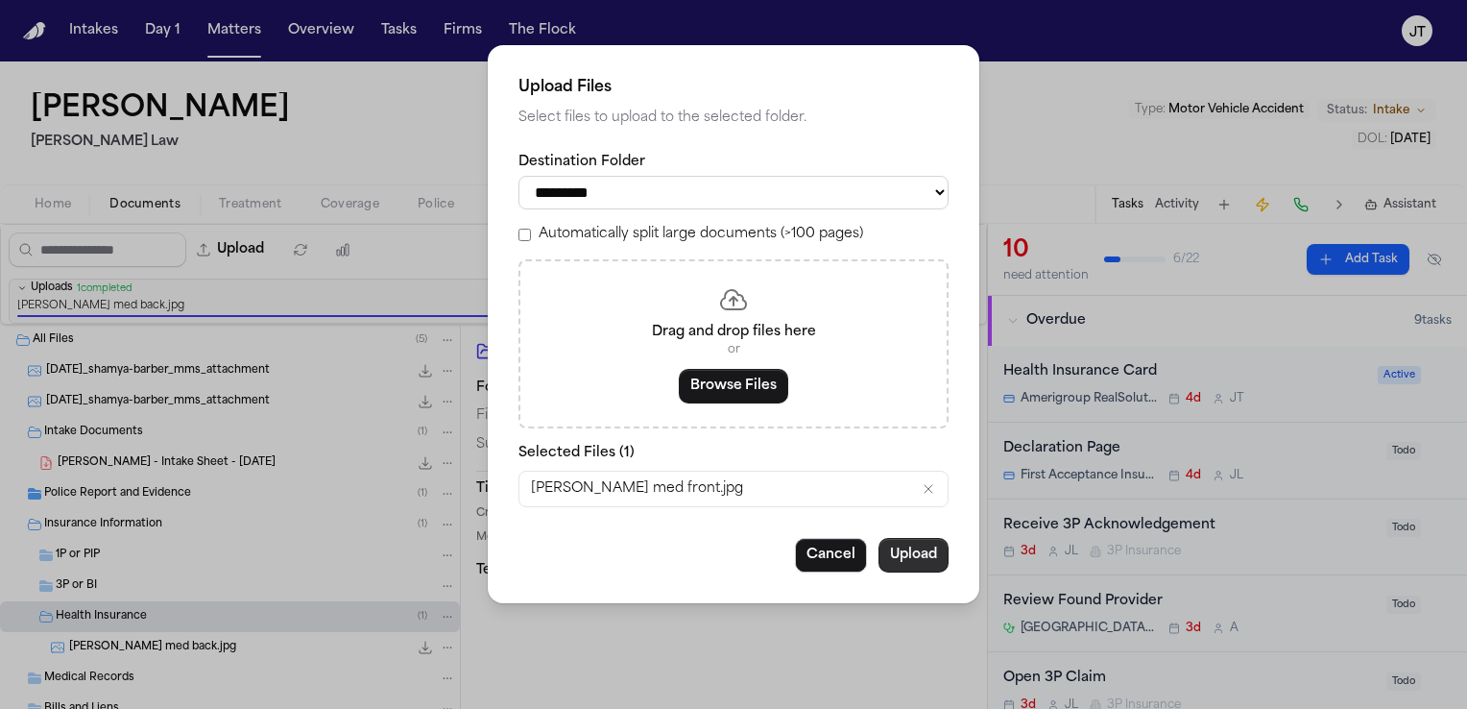
click at [914, 555] on button "Upload" at bounding box center [914, 555] width 70 height 35
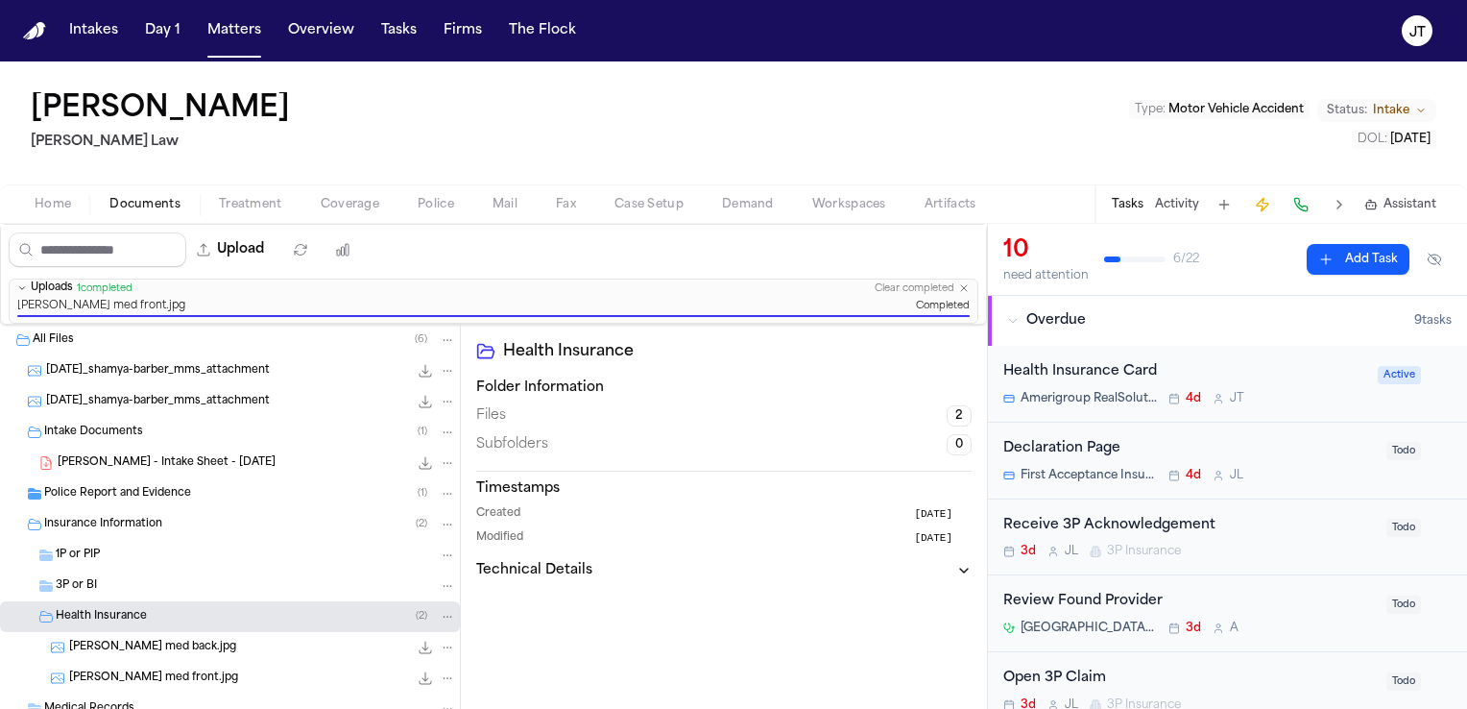
click at [1093, 375] on div "Health Insurance Card" at bounding box center [1184, 372] width 363 height 22
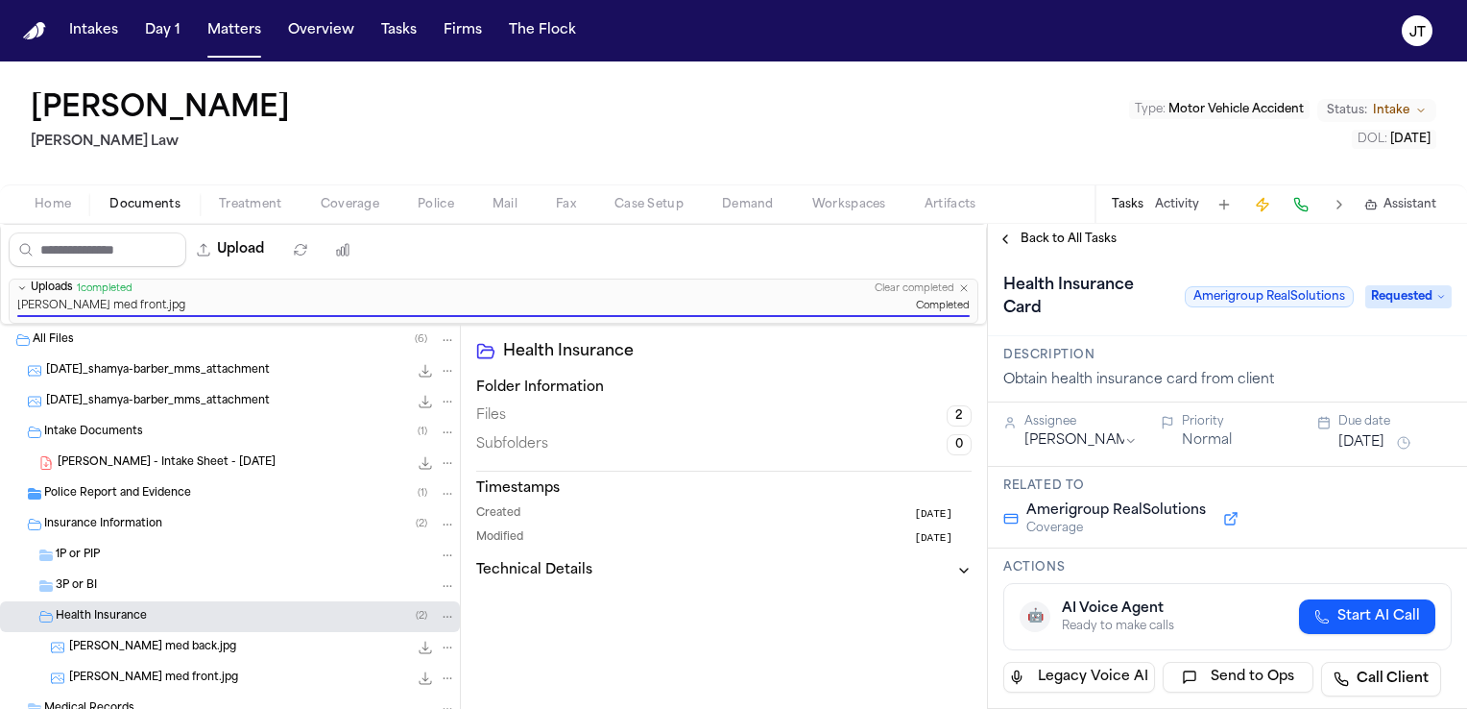
click at [1405, 290] on span "Requested" at bounding box center [1408, 296] width 86 height 23
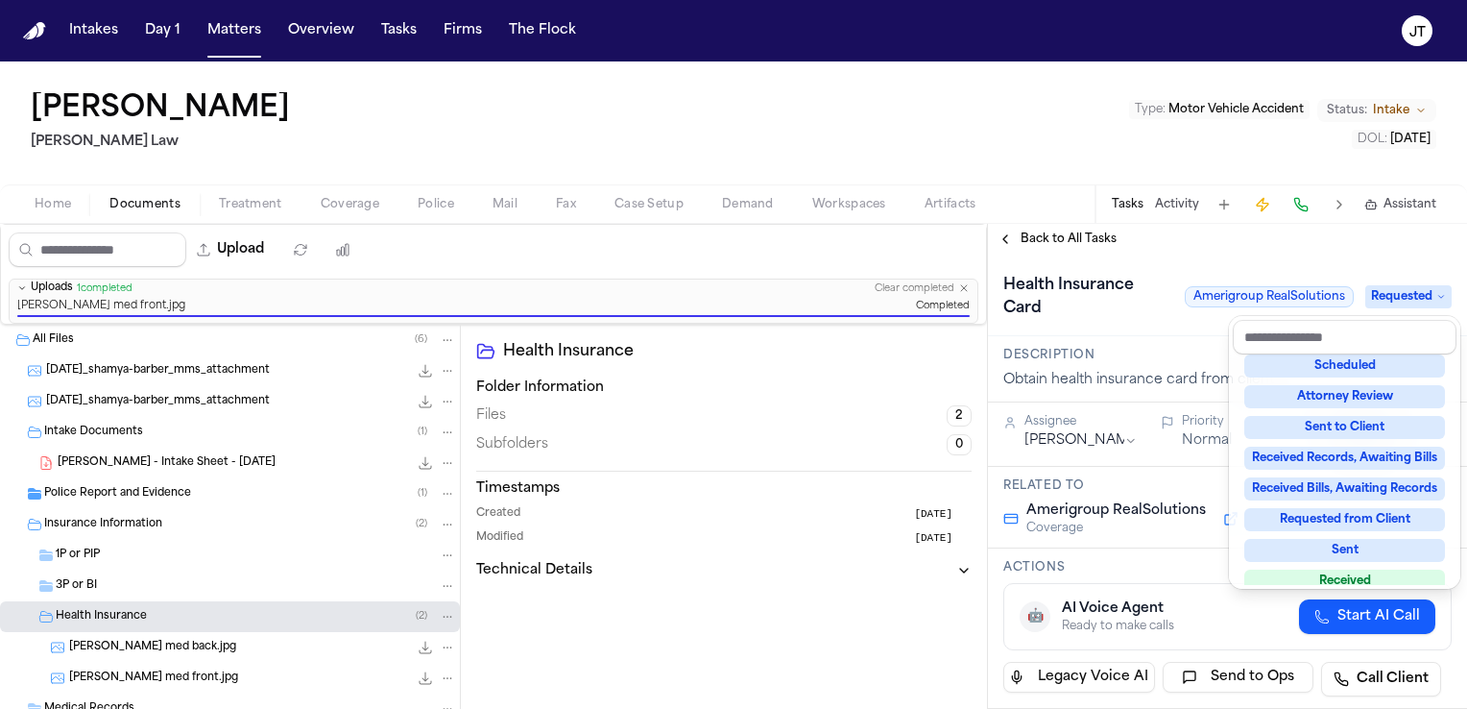
scroll to position [288, 0]
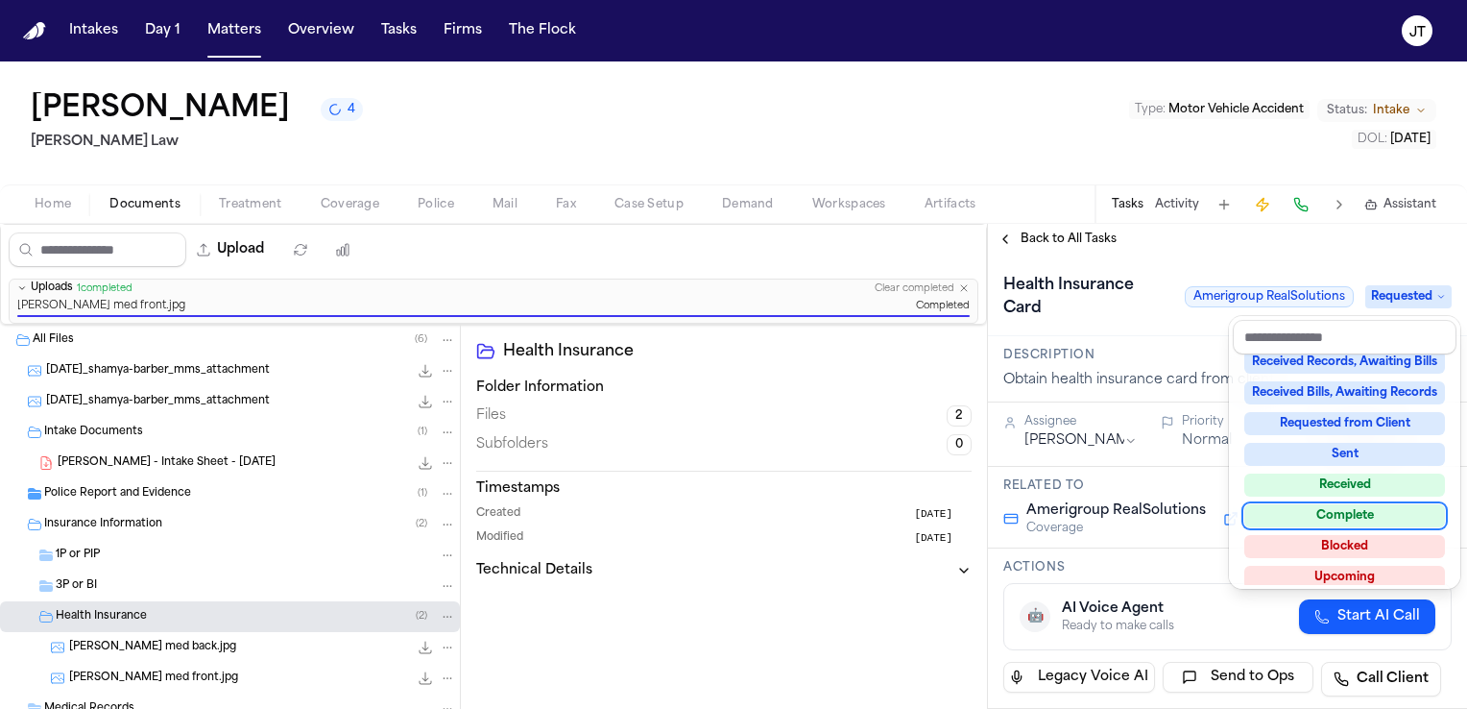
click at [1372, 513] on div "Complete" at bounding box center [1344, 515] width 201 height 23
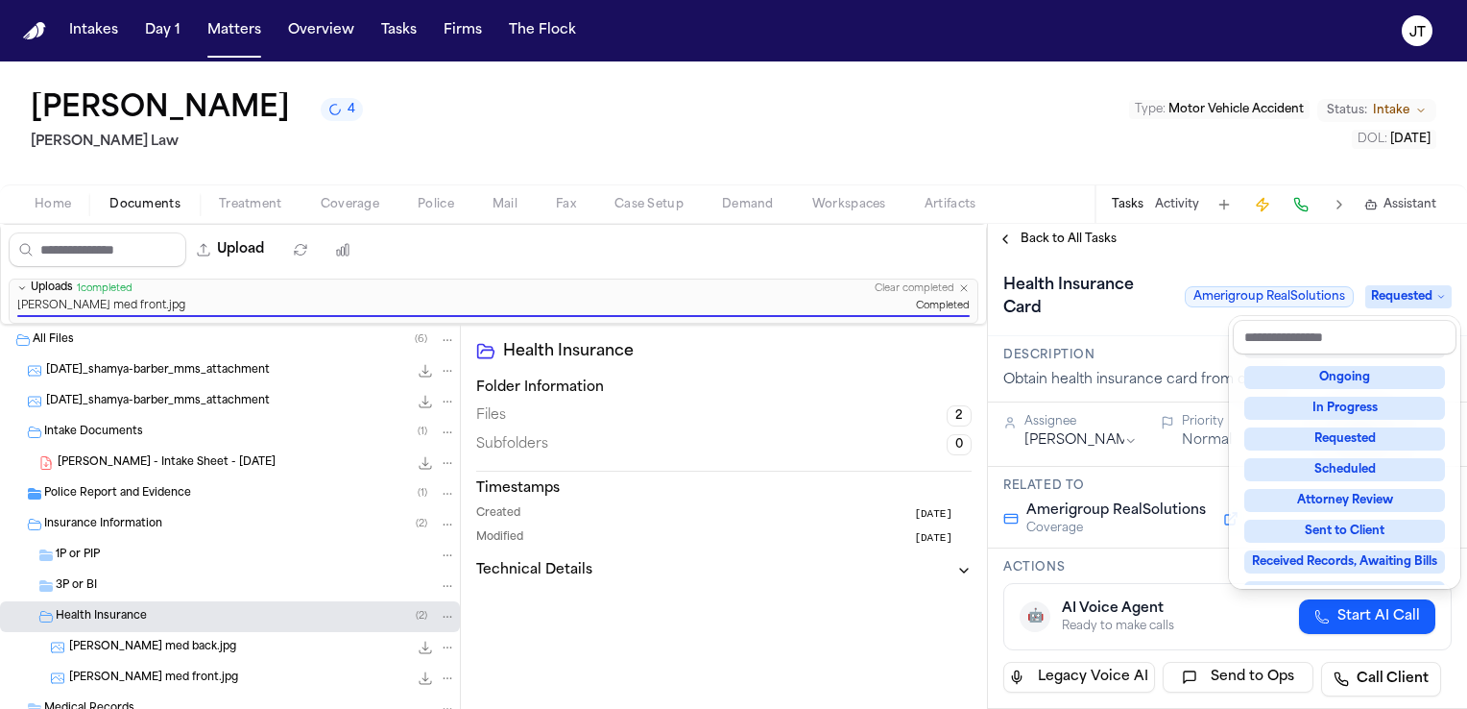
scroll to position [35, 0]
